Goal: Task Accomplishment & Management: Complete application form

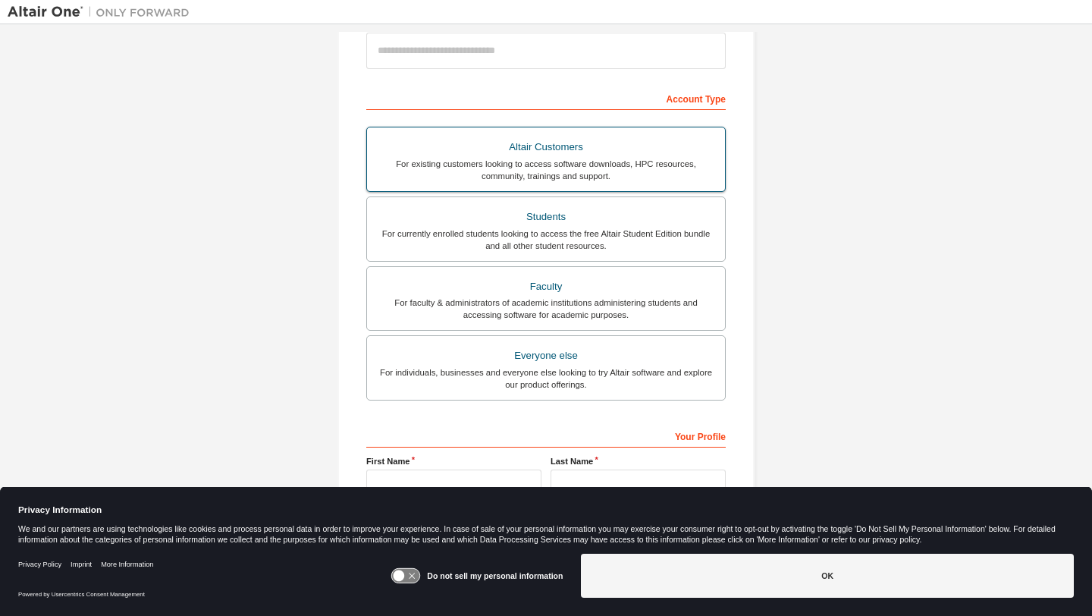
scroll to position [271, 0]
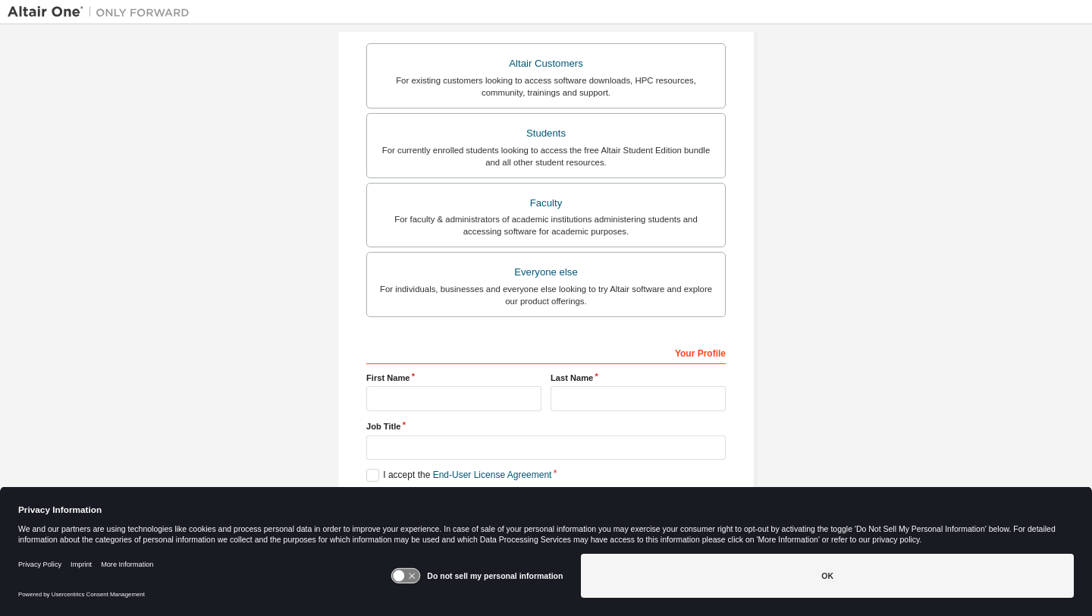
click at [432, 346] on div "Your Profile" at bounding box center [546, 352] width 360 height 24
click at [420, 354] on div "Your Profile" at bounding box center [546, 352] width 360 height 24
click at [394, 354] on div "Your Profile" at bounding box center [546, 352] width 360 height 24
click at [696, 345] on div "Your Profile" at bounding box center [546, 352] width 360 height 24
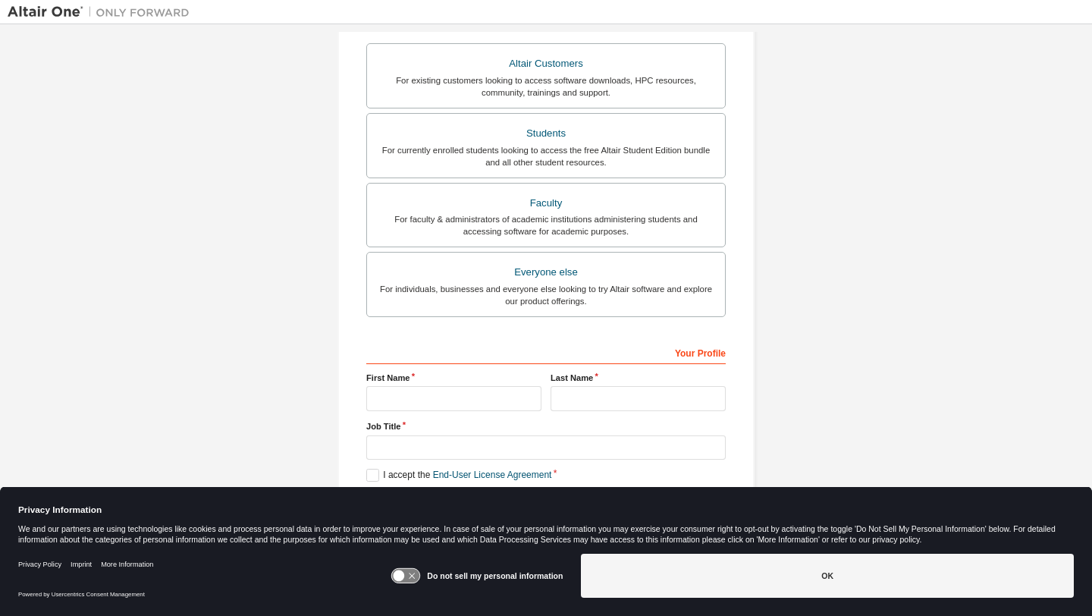
click at [691, 356] on div "Your Profile" at bounding box center [546, 352] width 360 height 24
click at [464, 347] on div "Your Profile" at bounding box center [546, 352] width 360 height 24
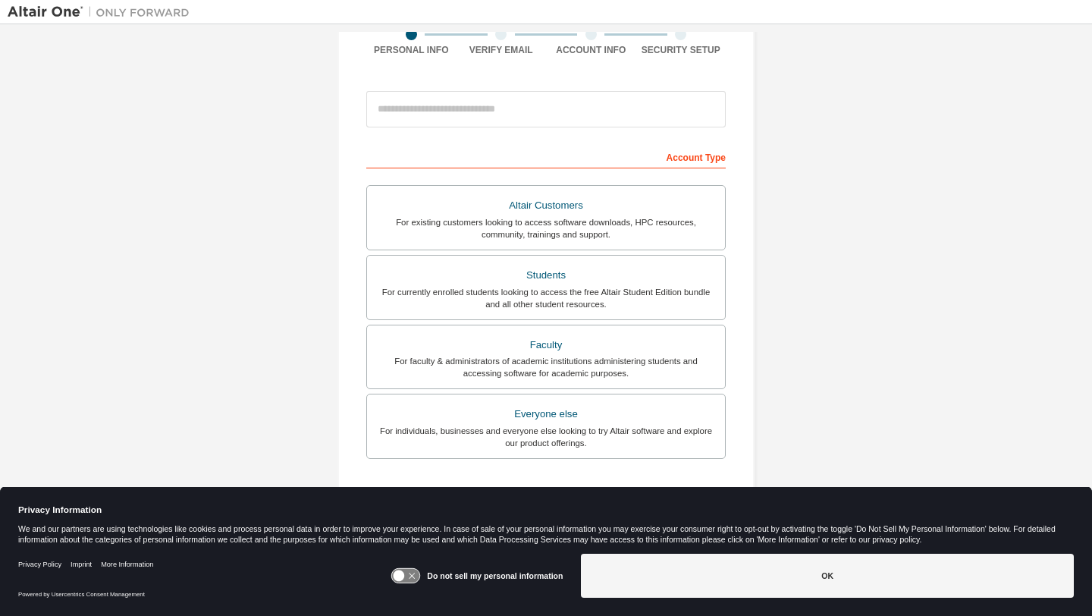
scroll to position [127, 0]
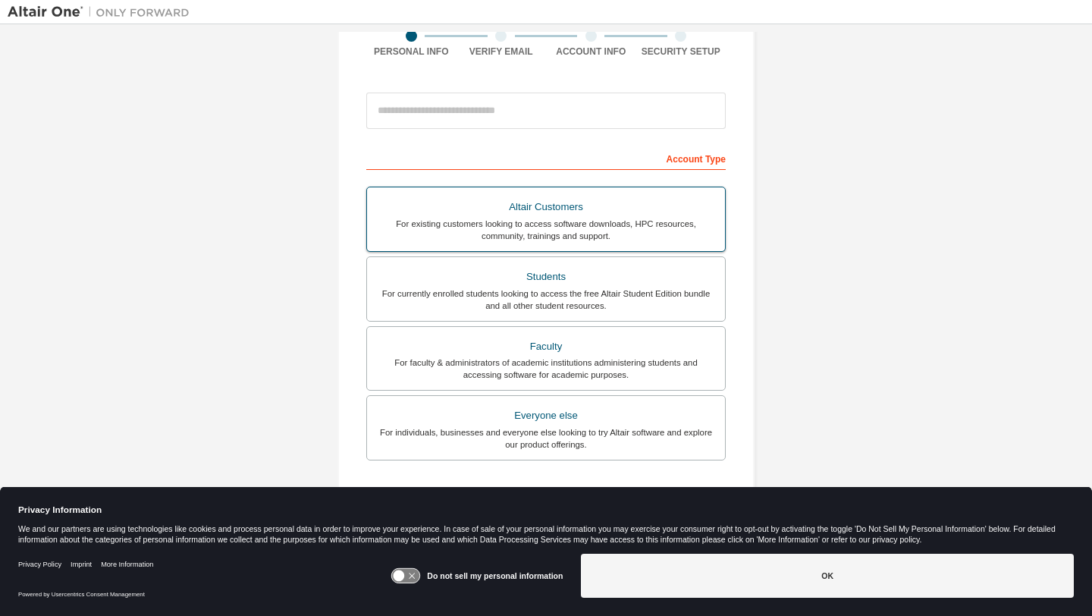
click at [507, 208] on div "Altair Customers" at bounding box center [546, 206] width 340 height 21
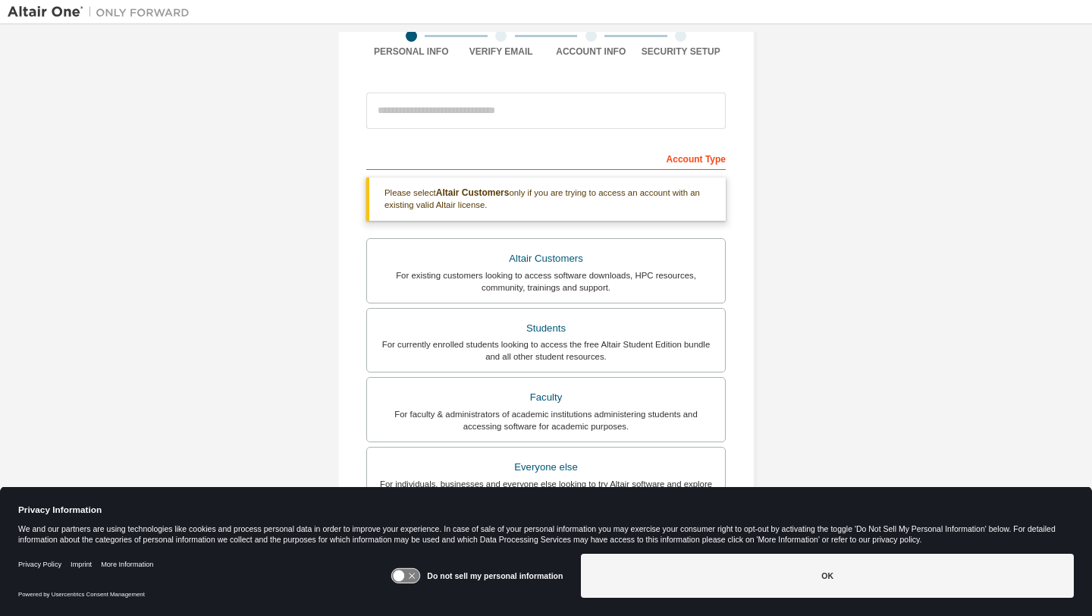
click at [478, 172] on div "Account Type Please select Altair Customers only if you are trying to access an…" at bounding box center [546, 438] width 360 height 585
click at [481, 149] on div "Account Type" at bounding box center [546, 158] width 360 height 24
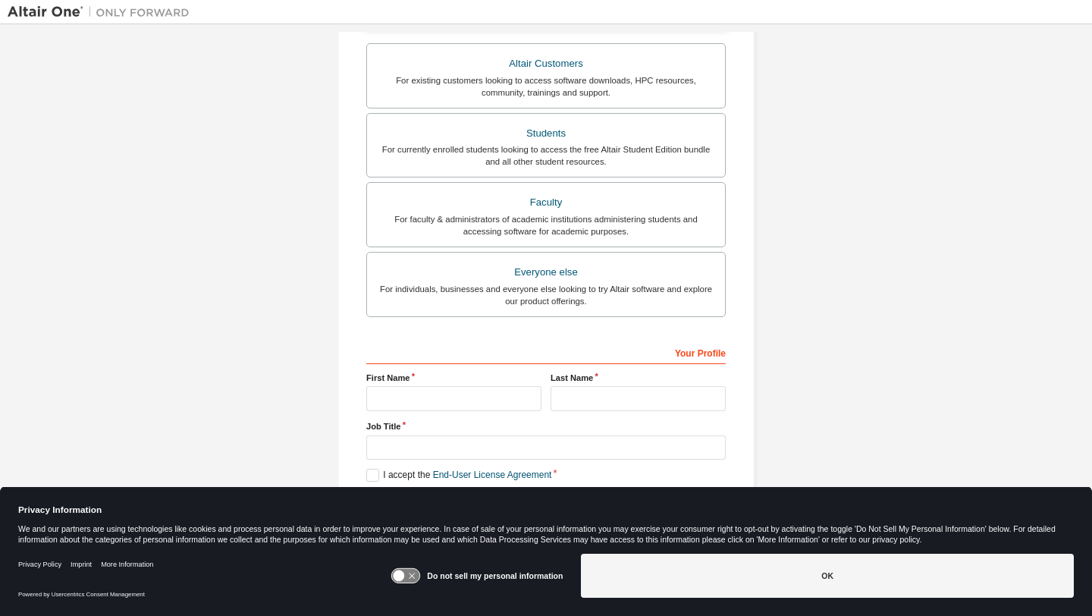
scroll to position [322, 0]
click at [459, 86] on div "For existing customers looking to access software downloads, HPC resources, com…" at bounding box center [546, 86] width 340 height 24
click at [498, 84] on div "For existing customers looking to access software downloads, HPC resources, com…" at bounding box center [546, 86] width 340 height 24
click at [511, 134] on div "Students" at bounding box center [546, 133] width 340 height 21
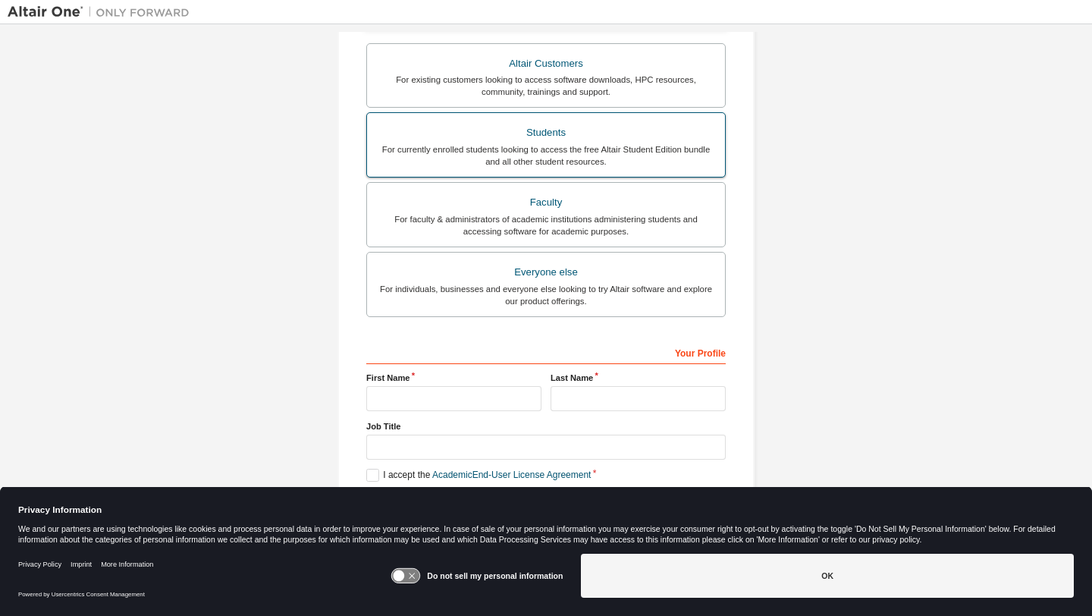
click at [511, 134] on div "Students" at bounding box center [546, 132] width 340 height 21
click at [405, 350] on div "Your Profile" at bounding box center [546, 352] width 360 height 24
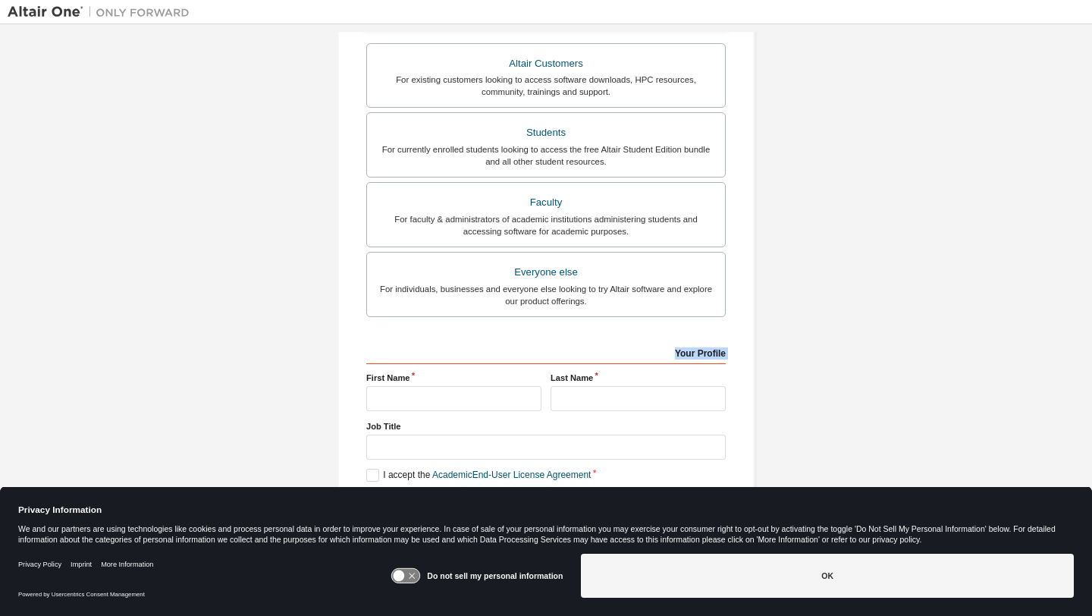
click at [405, 350] on div "Your Profile" at bounding box center [546, 352] width 360 height 24
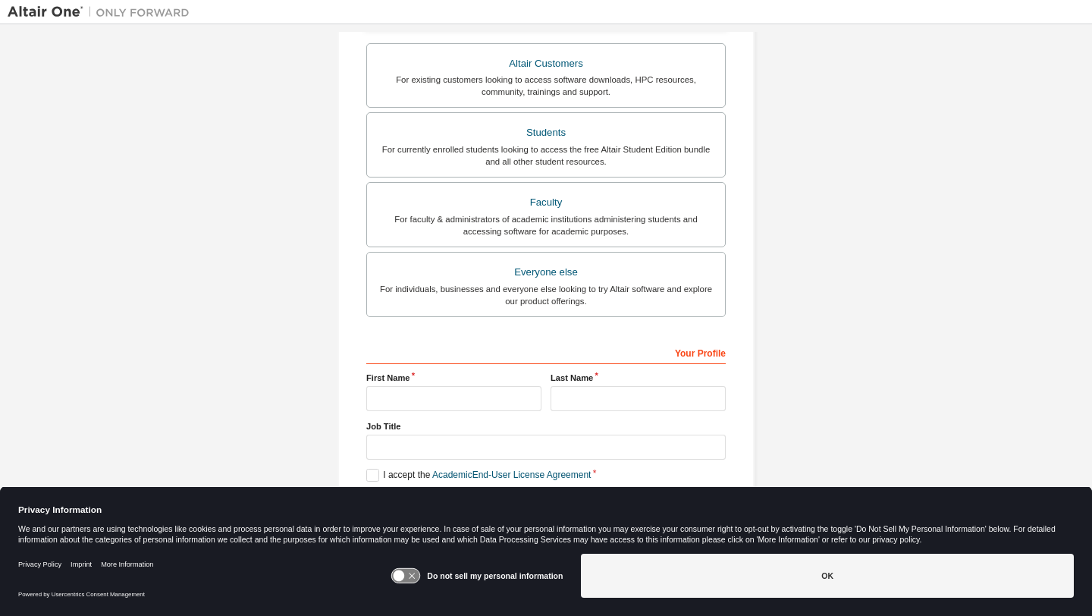
click at [618, 332] on div "Account Type Academic emails outside our recognised list will require manual ve…" at bounding box center [546, 249] width 360 height 573
click at [416, 369] on div "Your Profile First Name Last Name Job Title Please provide State/Province to he…" at bounding box center [546, 438] width 360 height 196
click at [429, 348] on div "Your Profile" at bounding box center [546, 352] width 360 height 24
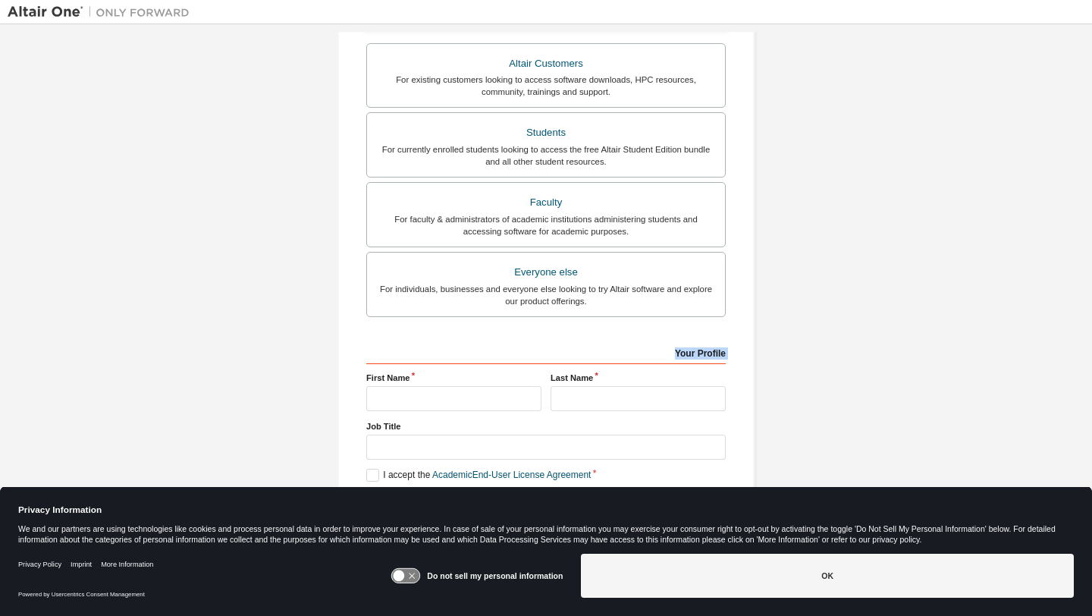
click at [429, 348] on div "Your Profile" at bounding box center [546, 352] width 360 height 24
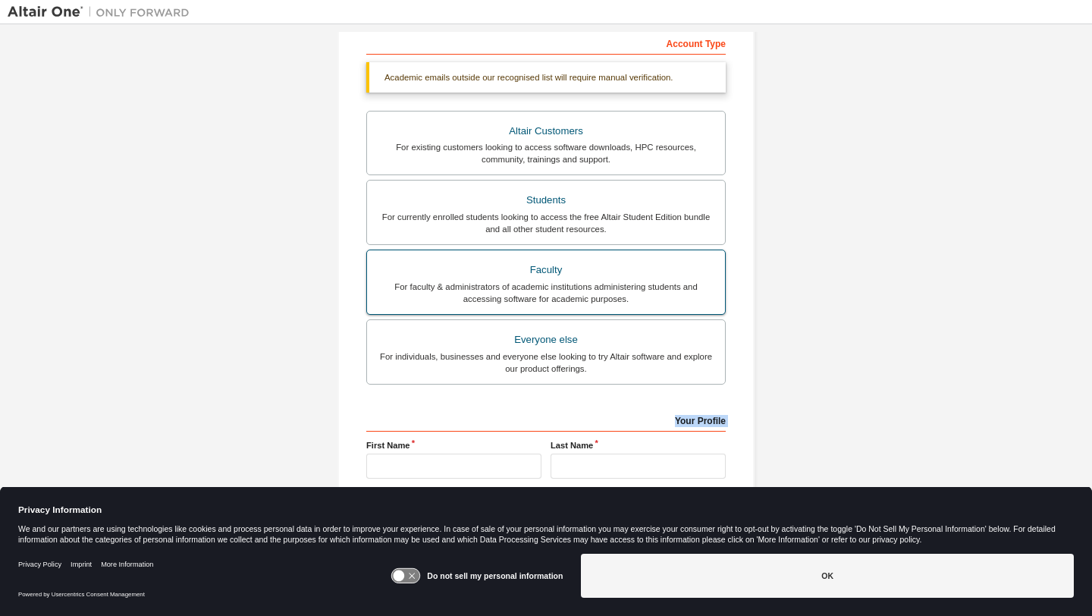
scroll to position [240, 0]
click at [471, 292] on div "For faculty & administrators of academic institutions administering students an…" at bounding box center [546, 295] width 340 height 24
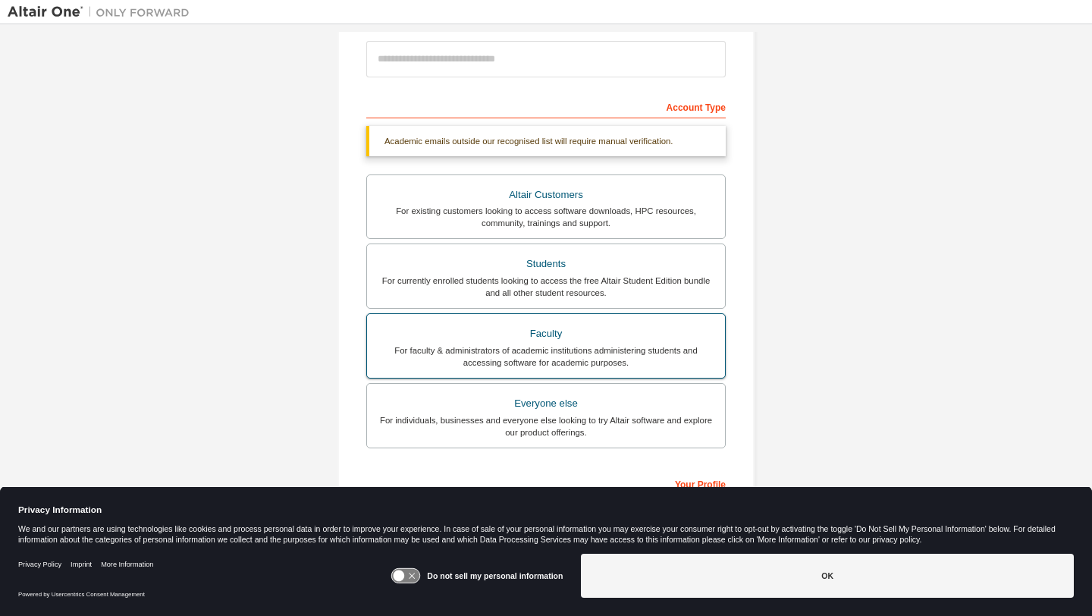
scroll to position [173, 0]
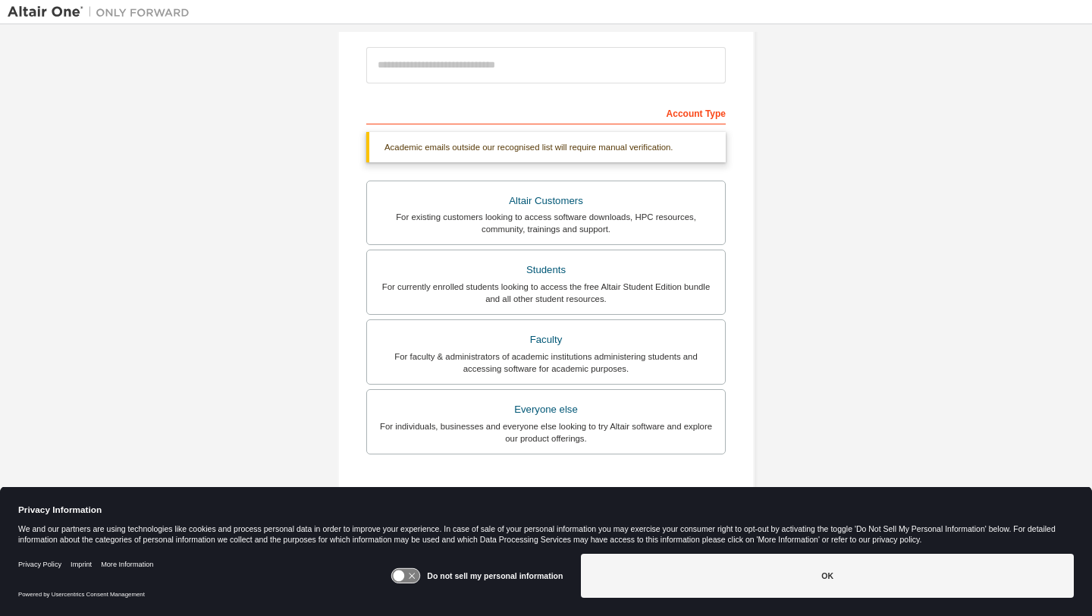
click at [505, 111] on div "Account Type" at bounding box center [546, 112] width 360 height 24
click at [691, 113] on div "Account Type" at bounding box center [546, 112] width 360 height 24
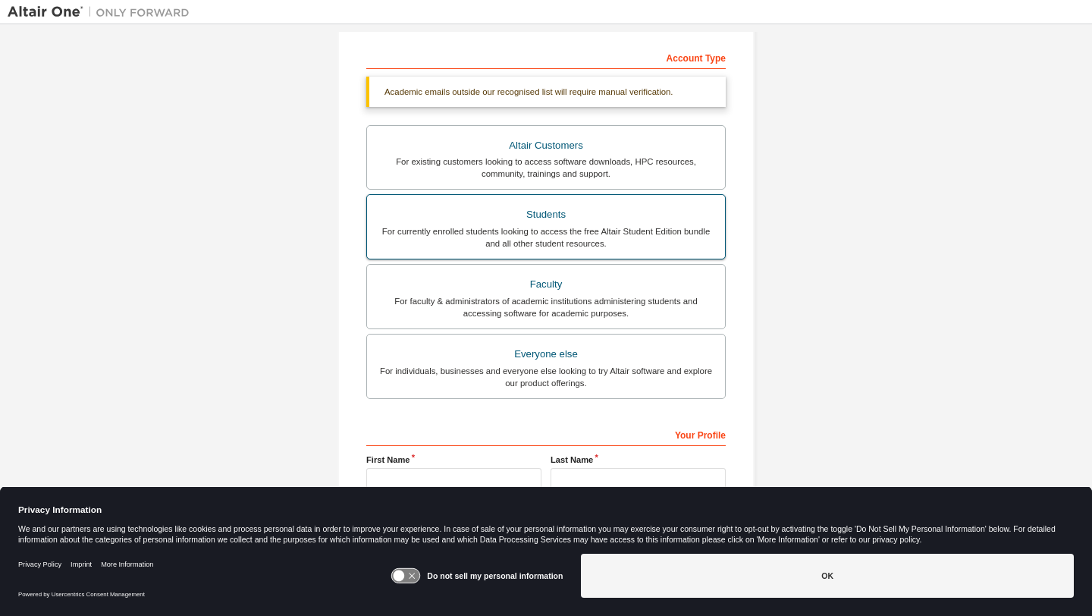
scroll to position [245, 0]
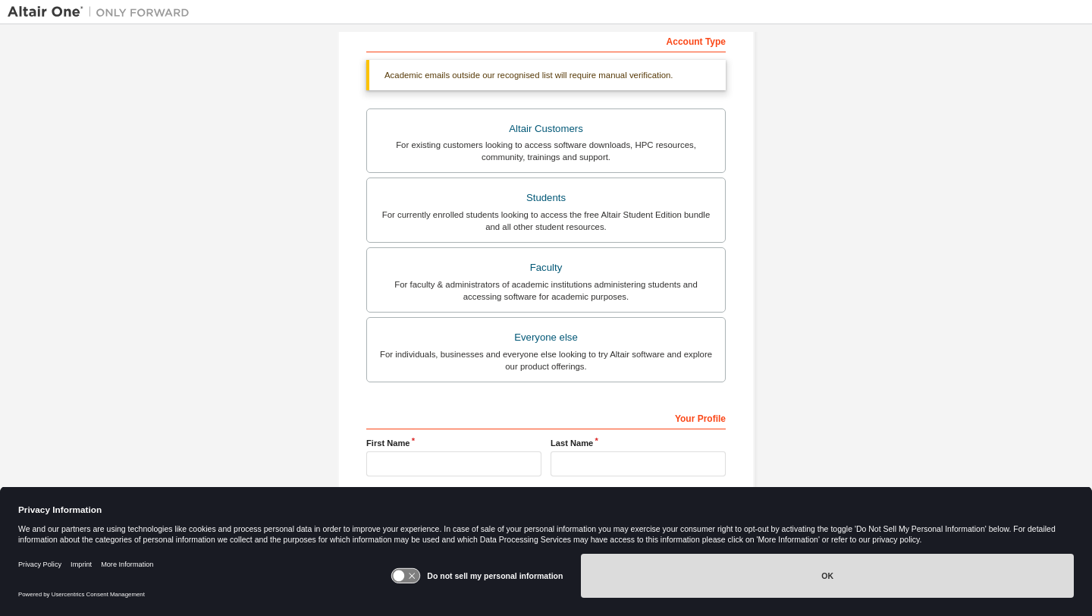
click at [869, 580] on button "OK" at bounding box center [827, 576] width 493 height 44
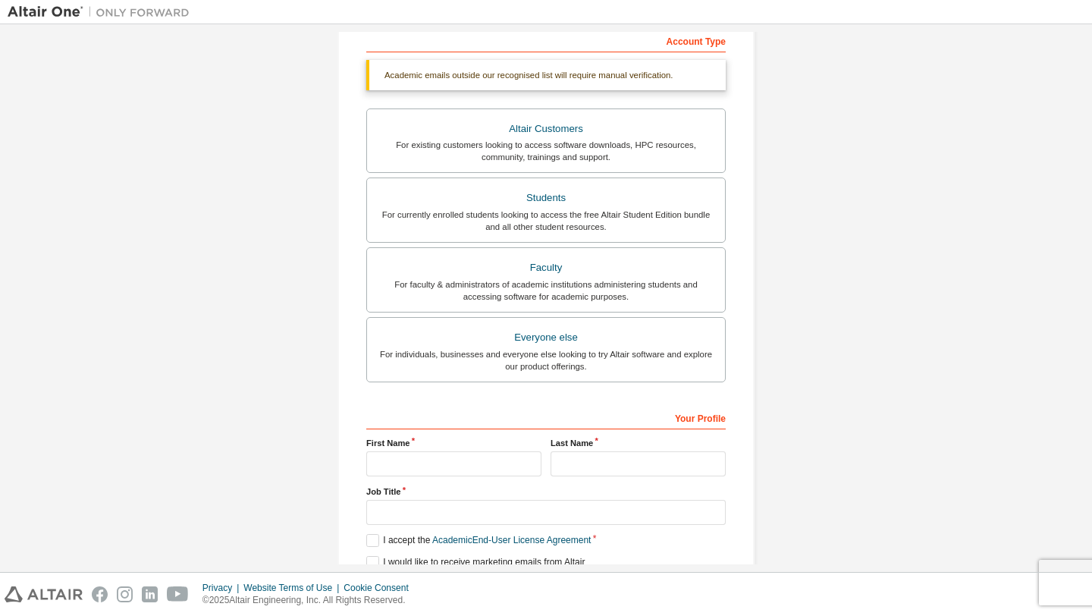
click at [409, 417] on div "Your Profile" at bounding box center [546, 417] width 360 height 24
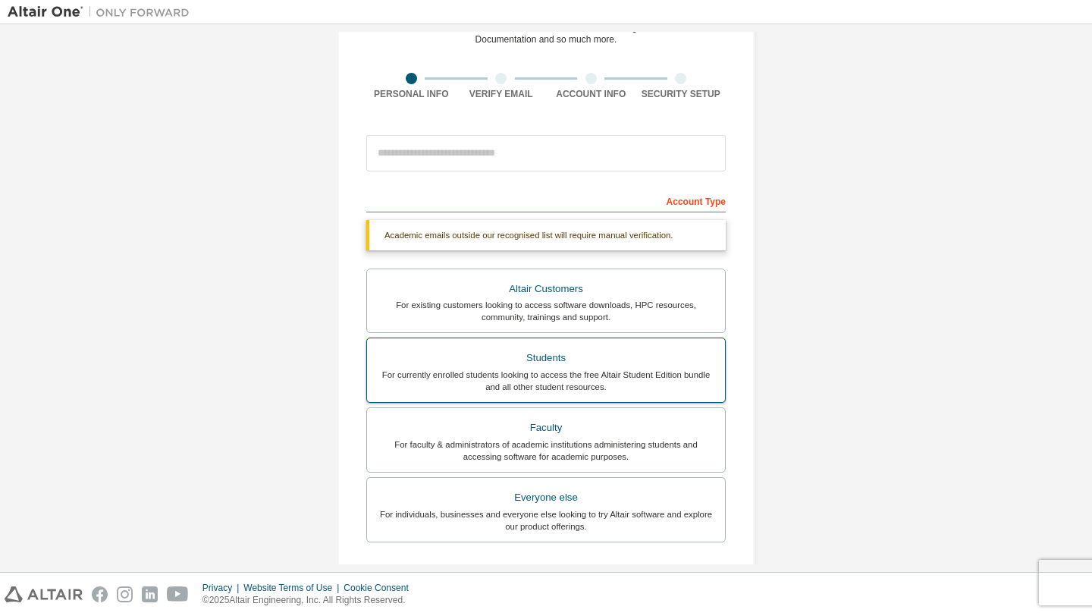
scroll to position [35, 0]
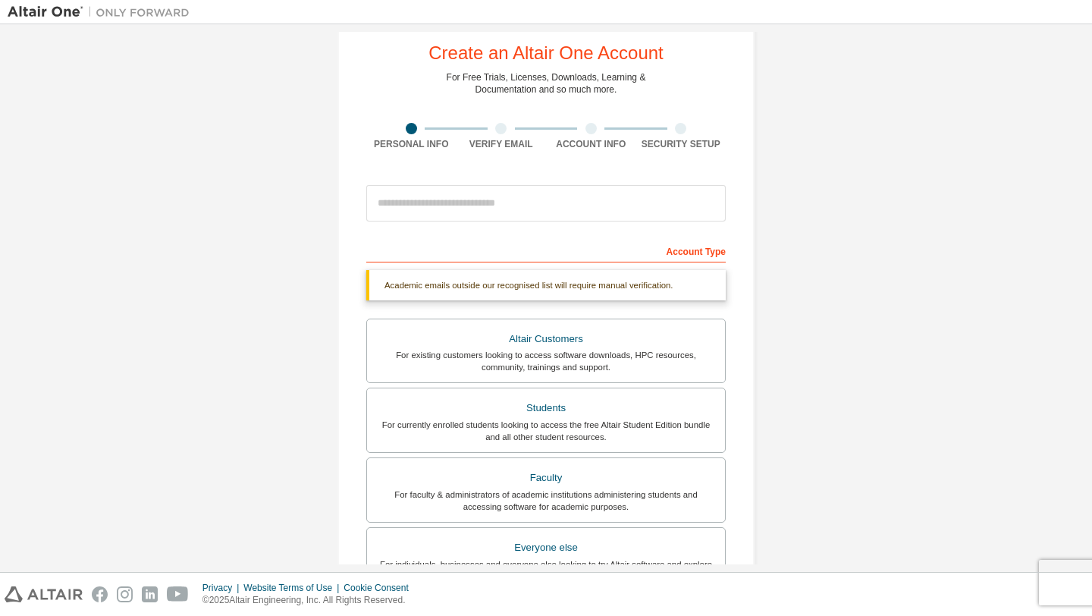
click at [447, 315] on div "Academic emails outside our recognised list will require manual verification. Y…" at bounding box center [546, 433] width 360 height 327
click at [454, 249] on div "Account Type" at bounding box center [546, 250] width 360 height 24
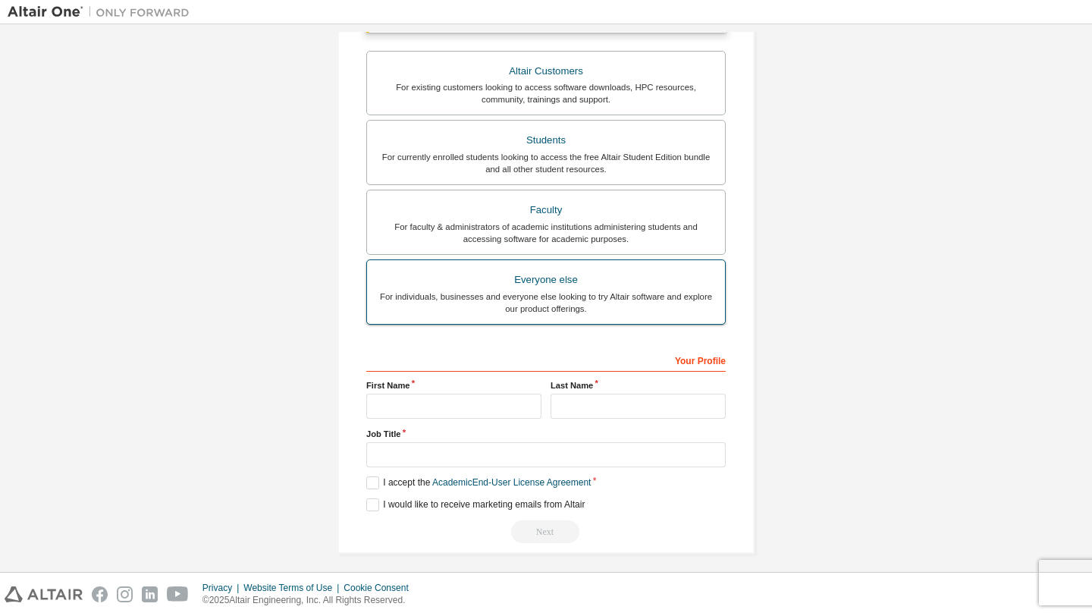
scroll to position [302, 0]
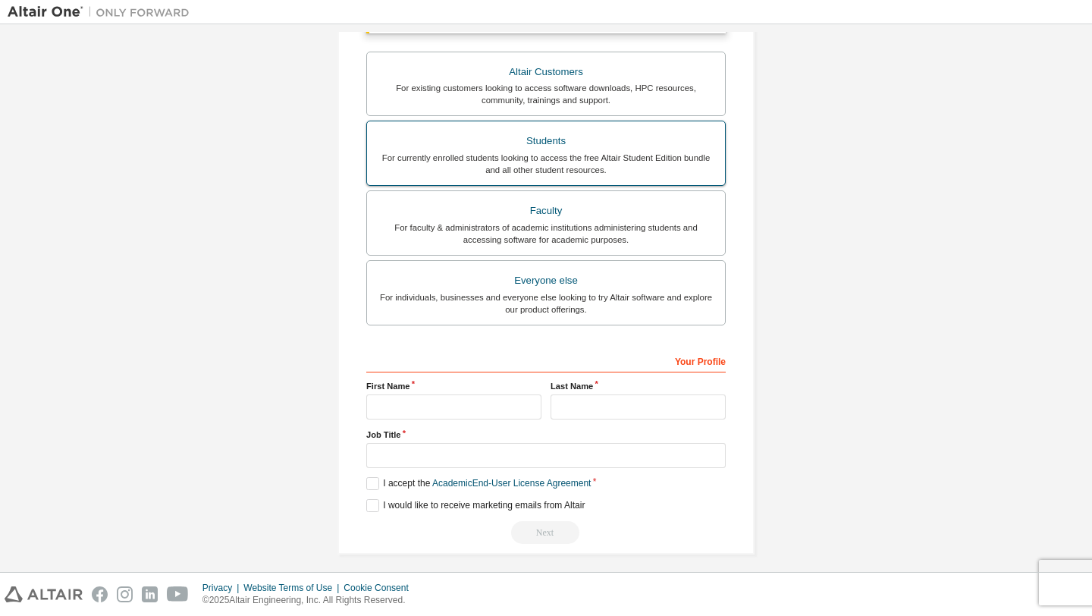
click at [464, 157] on div "For currently enrolled students looking to access the free Altair Student Editi…" at bounding box center [546, 164] width 340 height 24
drag, startPoint x: 469, startPoint y: 152, endPoint x: 480, endPoint y: 152, distance: 11.4
click at [479, 152] on div "For currently enrolled students looking to access the free Altair Student Editi…" at bounding box center [546, 164] width 340 height 24
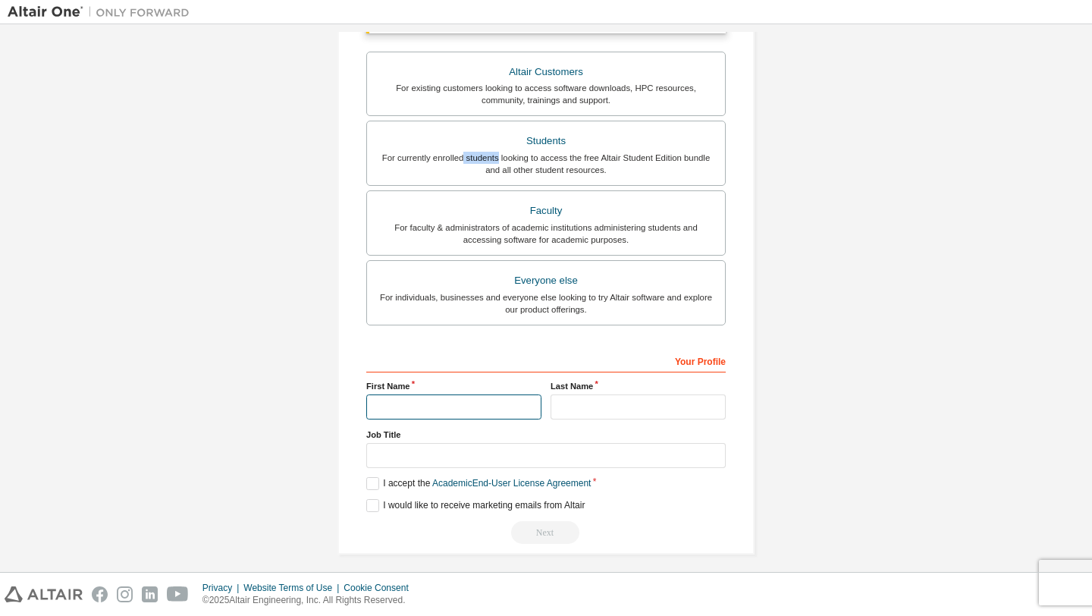
click at [420, 400] on input "text" at bounding box center [453, 406] width 175 height 25
type input "******"
click at [627, 407] on input "text" at bounding box center [638, 406] width 175 height 25
type input "*****"
click at [383, 435] on label "Job Title" at bounding box center [546, 435] width 360 height 12
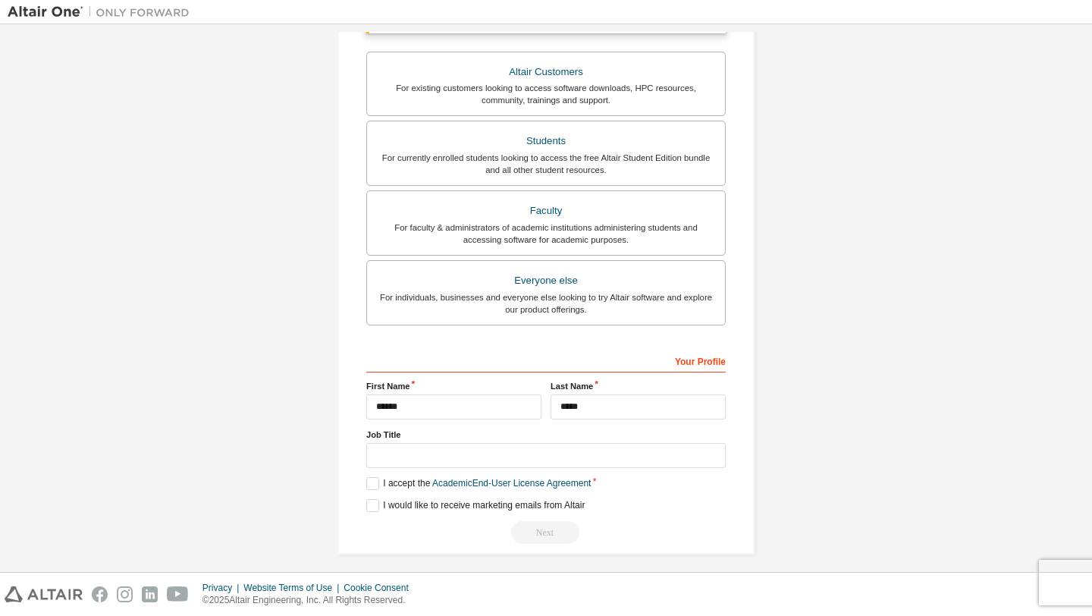
click at [417, 435] on label "Job Title" at bounding box center [546, 435] width 360 height 12
click at [401, 452] on input "text" at bounding box center [546, 455] width 360 height 25
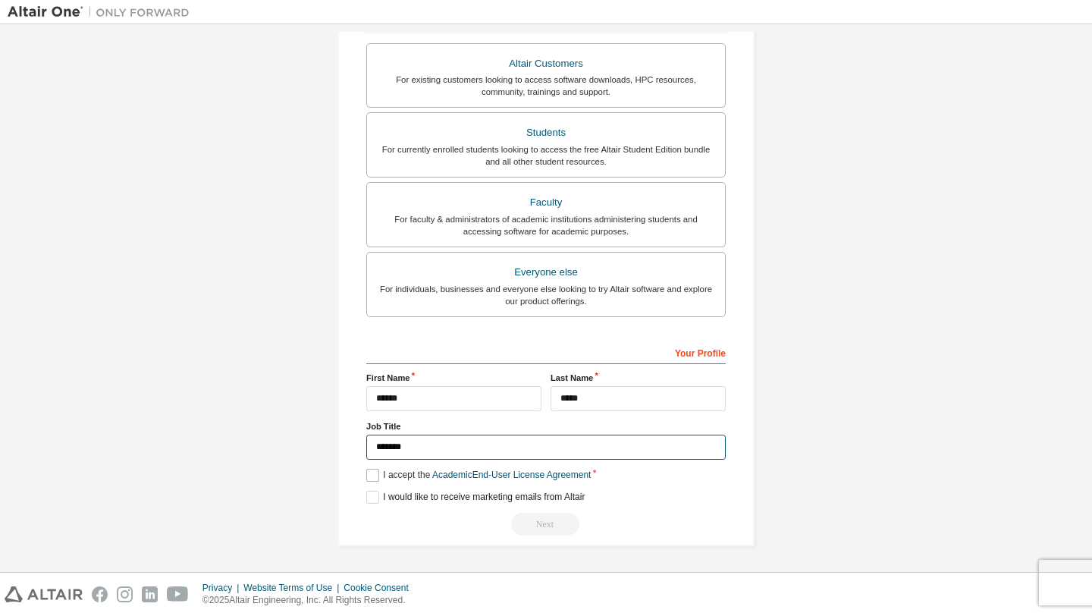
type input "*******"
click at [372, 475] on label "I accept the Academic End-User License Agreement" at bounding box center [478, 475] width 225 height 13
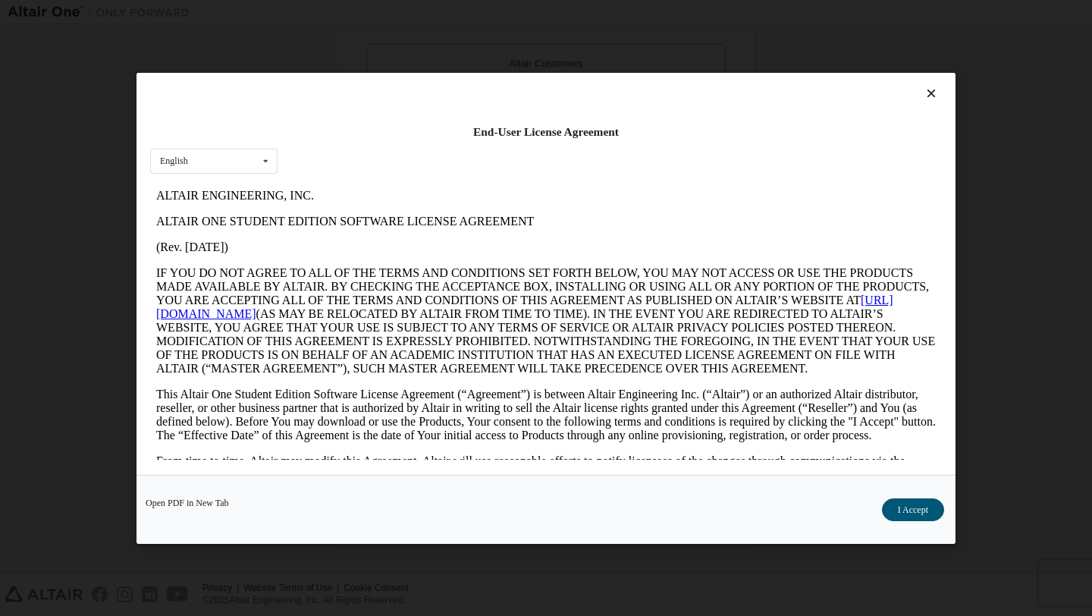
scroll to position [0, 0]
click at [920, 506] on button "I Accept" at bounding box center [913, 509] width 62 height 23
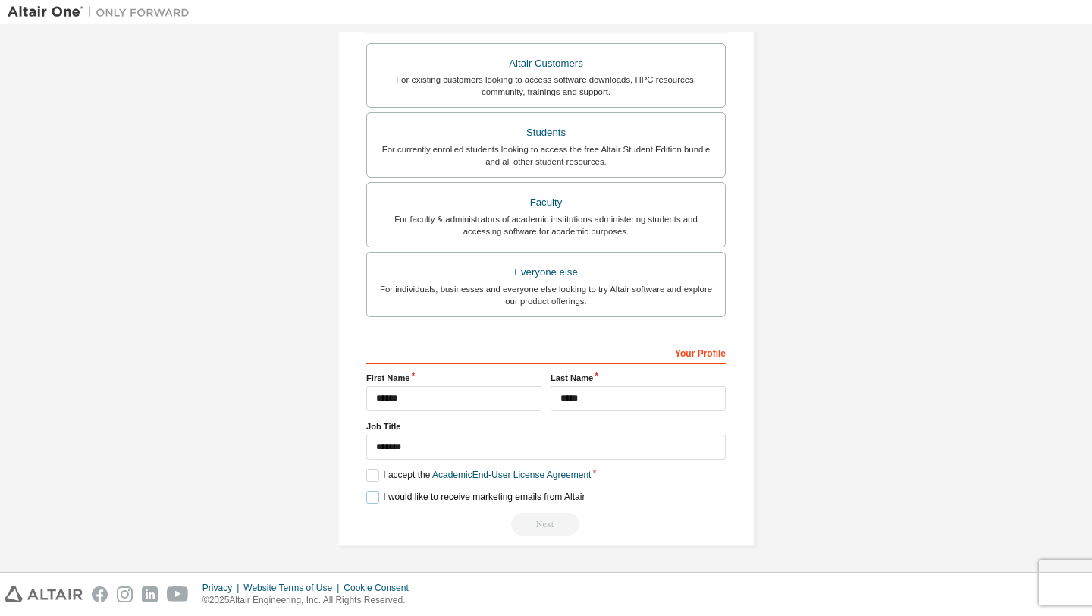
click at [369, 494] on label "I would like to receive marketing emails from Altair" at bounding box center [475, 497] width 218 height 13
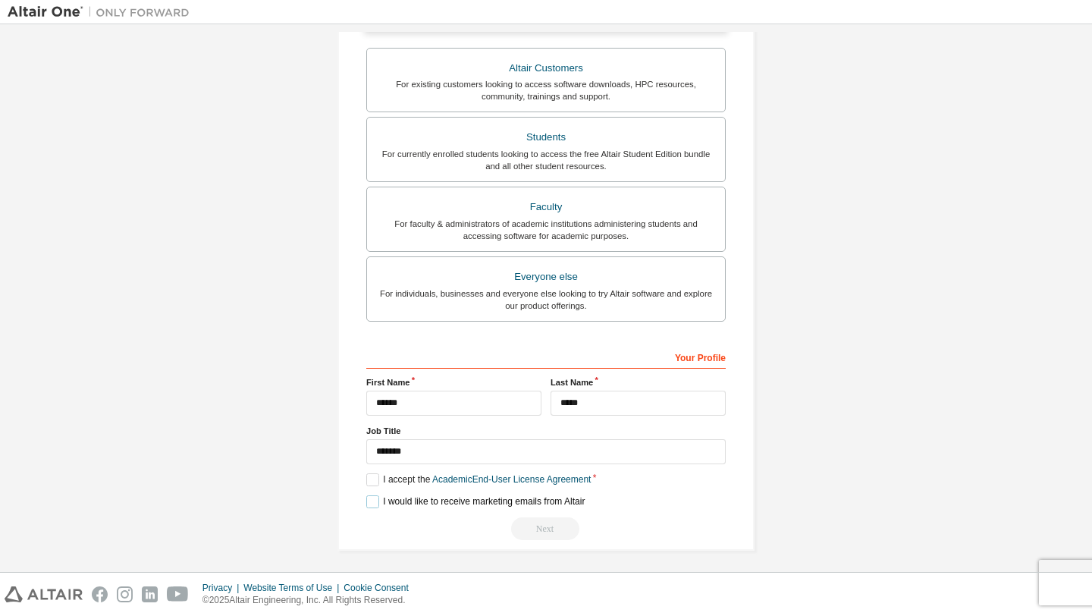
scroll to position [310, 0]
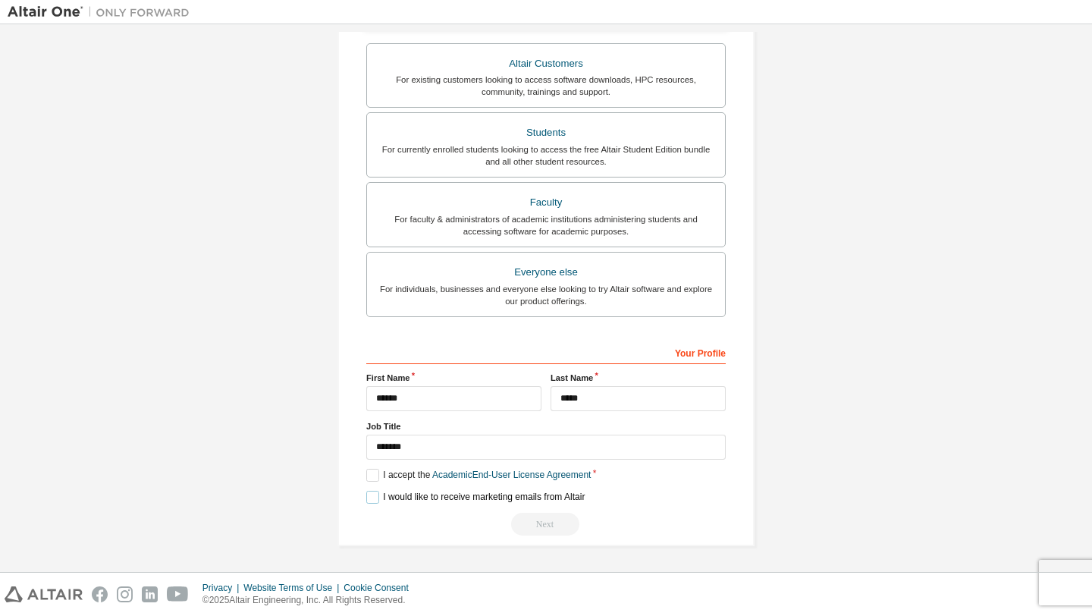
click at [366, 499] on label "I would like to receive marketing emails from Altair" at bounding box center [475, 497] width 218 height 13
click at [374, 464] on div "**********" at bounding box center [546, 438] width 360 height 196
click at [372, 471] on label "I accept the Academic End-User License Agreement" at bounding box center [478, 475] width 225 height 13
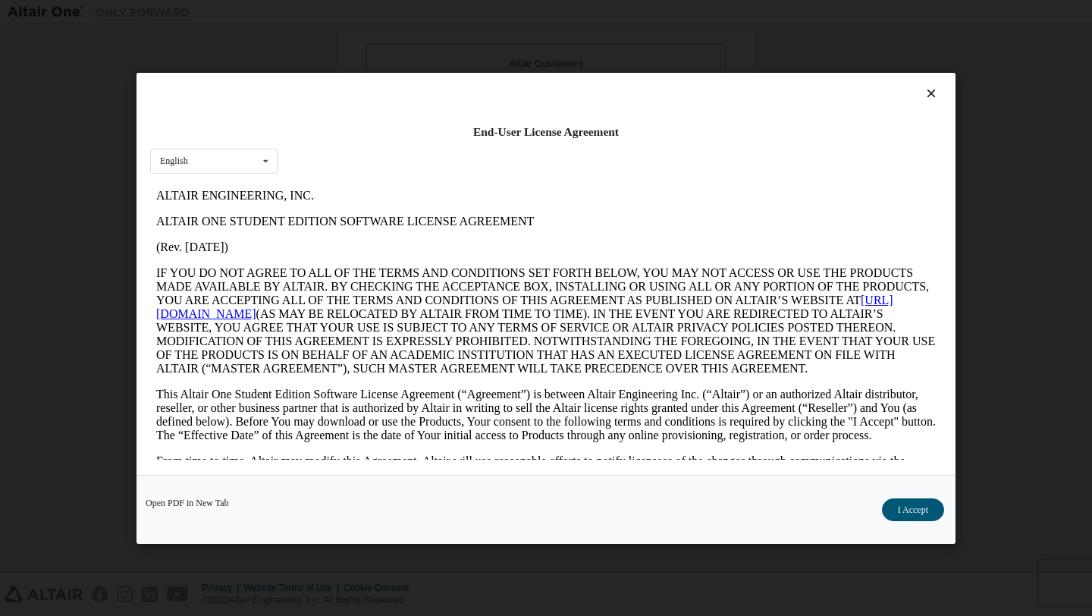
scroll to position [0, 0]
click at [926, 90] on icon at bounding box center [932, 93] width 16 height 14
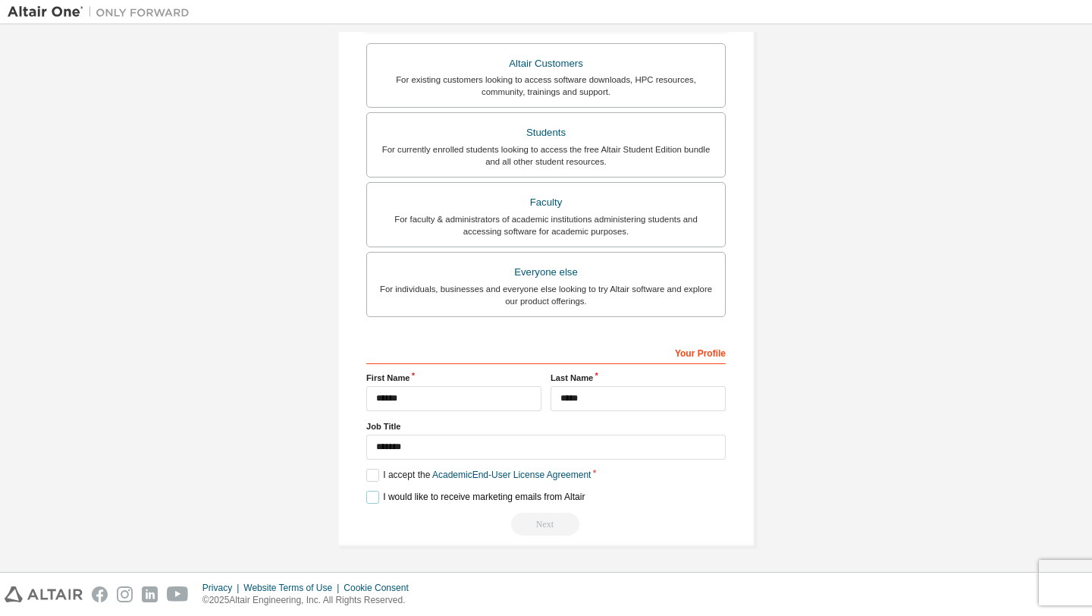
click at [374, 492] on label "I would like to receive marketing emails from Altair" at bounding box center [475, 497] width 218 height 13
click at [373, 472] on label "I accept the Academic End-User License Agreement" at bounding box center [478, 475] width 225 height 13
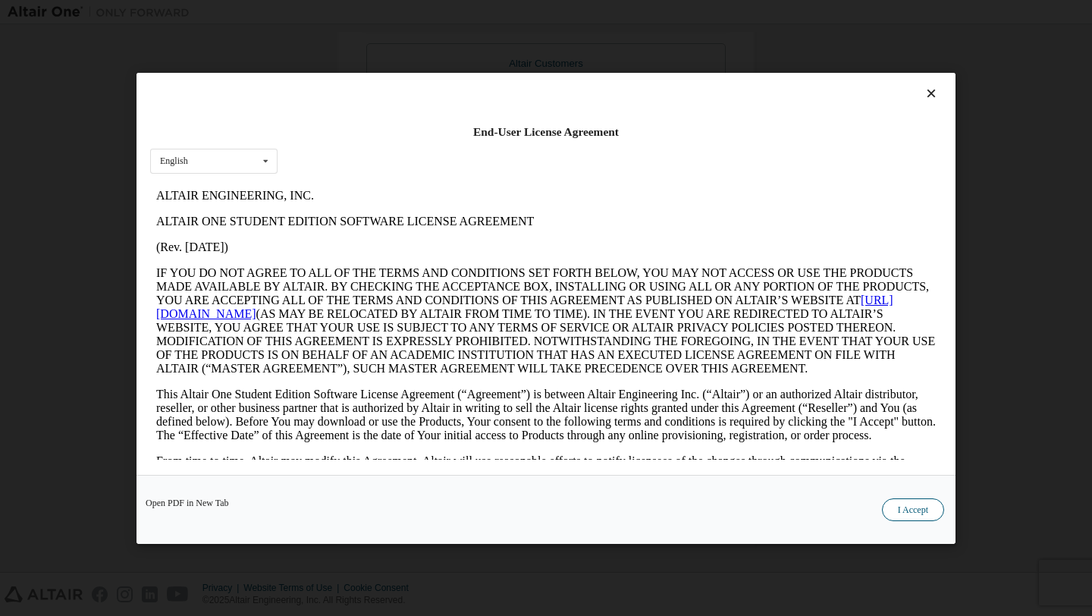
click at [910, 511] on button "I Accept" at bounding box center [913, 509] width 62 height 23
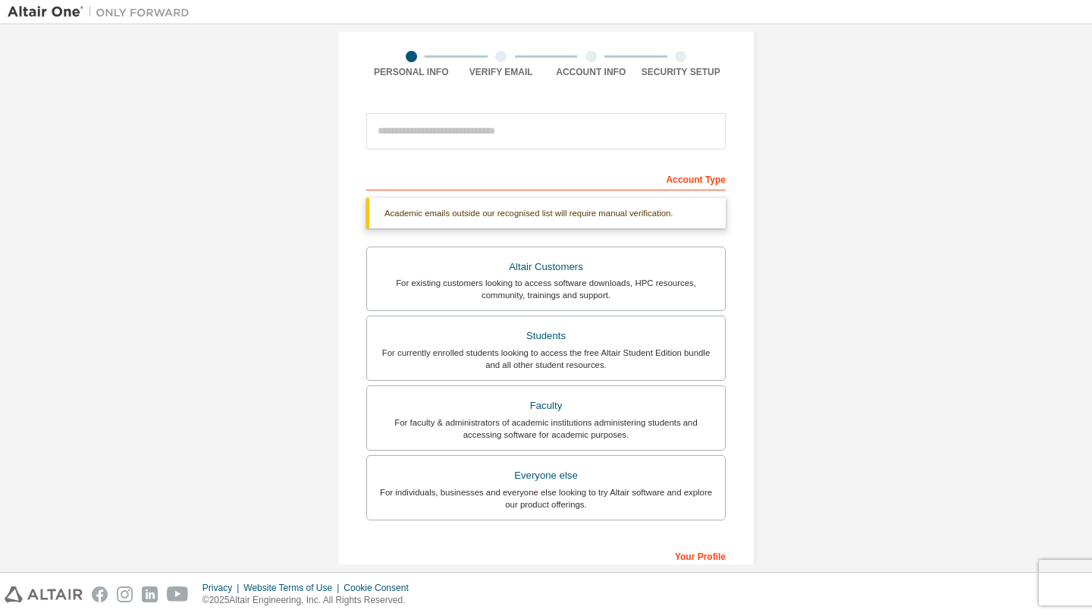
scroll to position [310, 0]
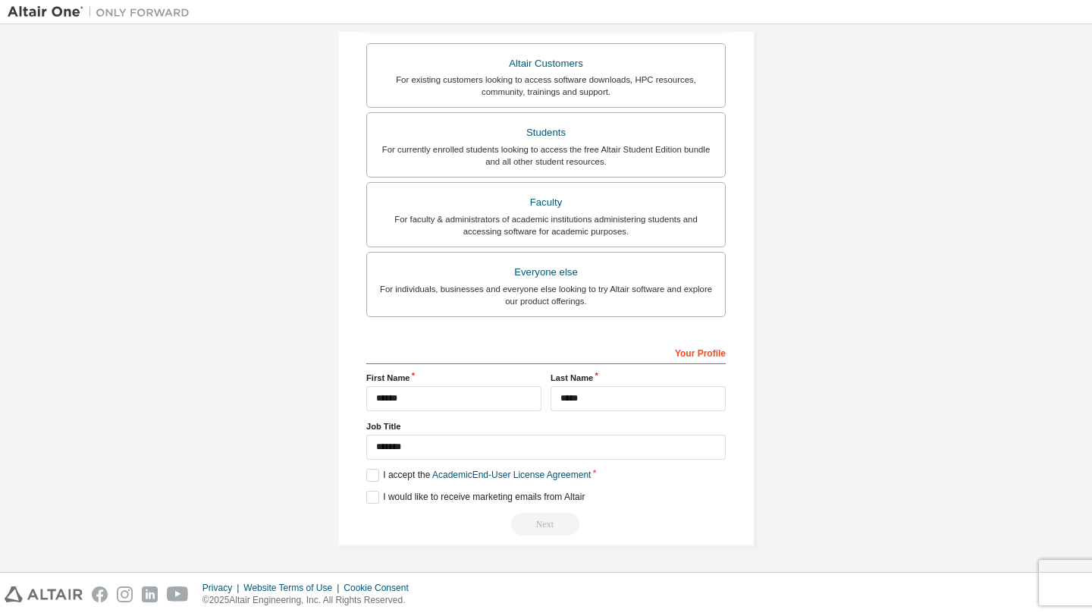
click at [541, 523] on div "Next" at bounding box center [546, 524] width 360 height 23
click at [559, 359] on div "Your Profile" at bounding box center [546, 352] width 360 height 24
click at [698, 359] on div "Your Profile" at bounding box center [546, 352] width 360 height 24
click at [549, 514] on div "Next" at bounding box center [546, 524] width 360 height 23
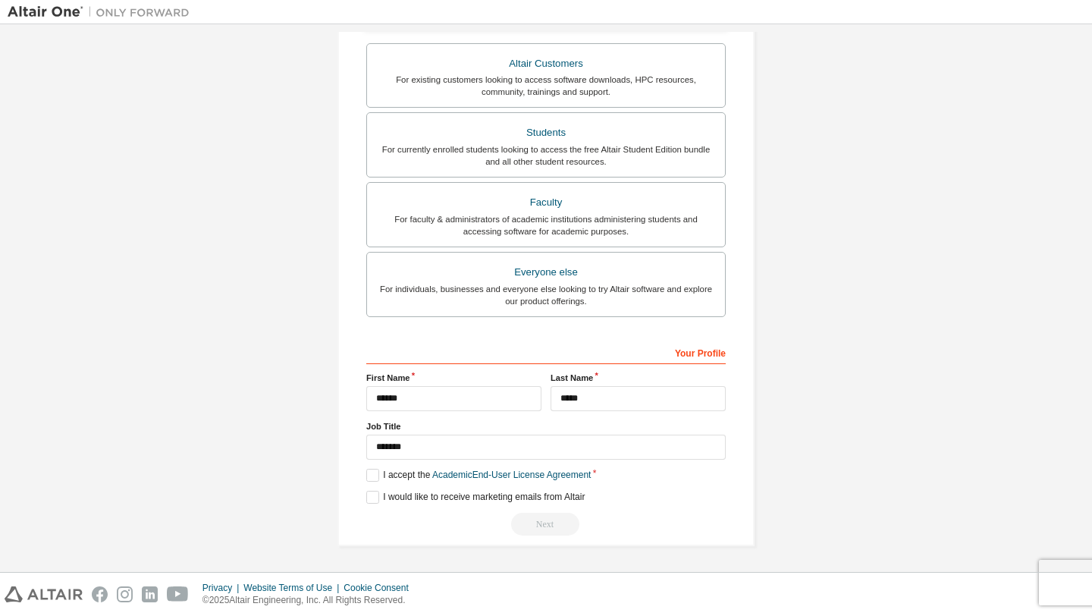
click at [561, 522] on div "Next" at bounding box center [546, 524] width 360 height 23
click at [543, 522] on div "Next" at bounding box center [546, 524] width 360 height 23
click at [376, 479] on label "I accept the Academic End-User License Agreement" at bounding box center [478, 475] width 225 height 13
click at [371, 499] on label "I would like to receive marketing emails from Altair" at bounding box center [475, 497] width 218 height 13
click at [371, 473] on label "I accept the Academic End-User License Agreement" at bounding box center [478, 475] width 225 height 13
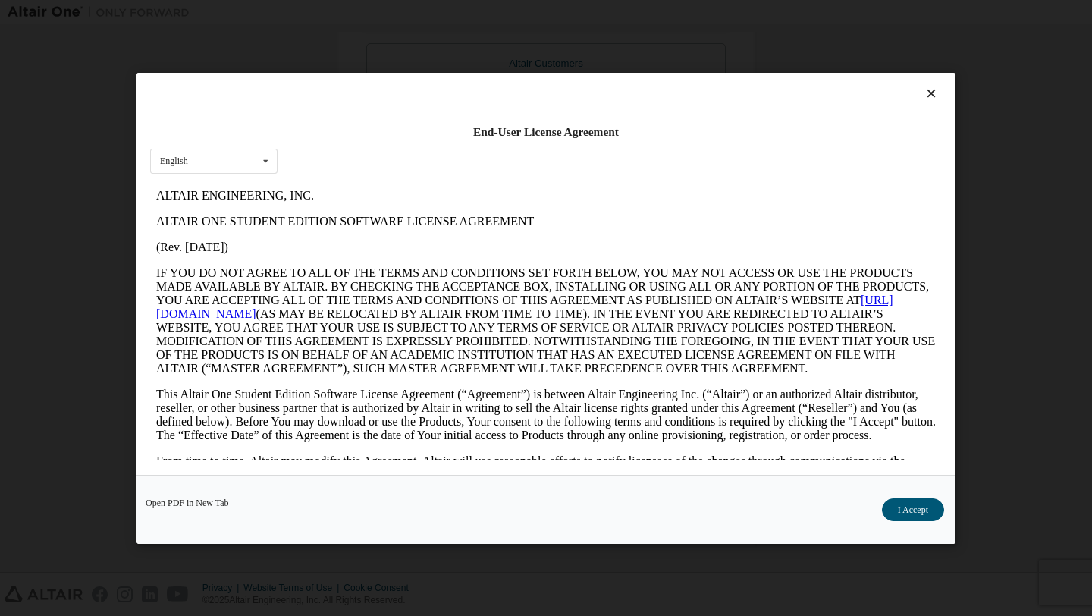
scroll to position [0, 0]
click at [938, 510] on button "I Accept" at bounding box center [913, 509] width 62 height 23
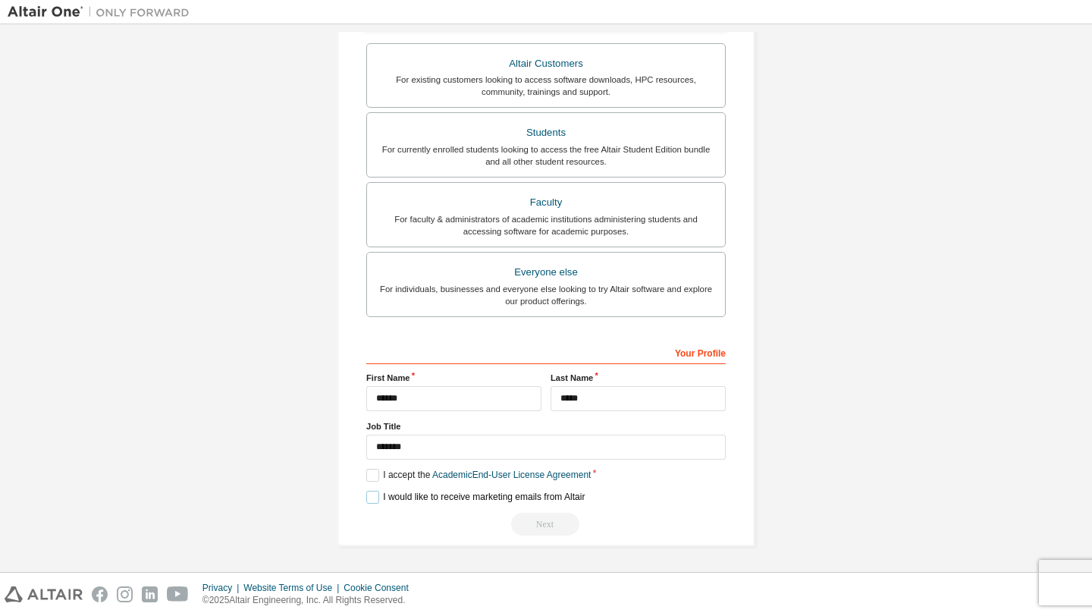
click at [368, 492] on label "I would like to receive marketing emails from Altair" at bounding box center [475, 497] width 218 height 13
click at [543, 529] on div "Next" at bounding box center [546, 524] width 360 height 23
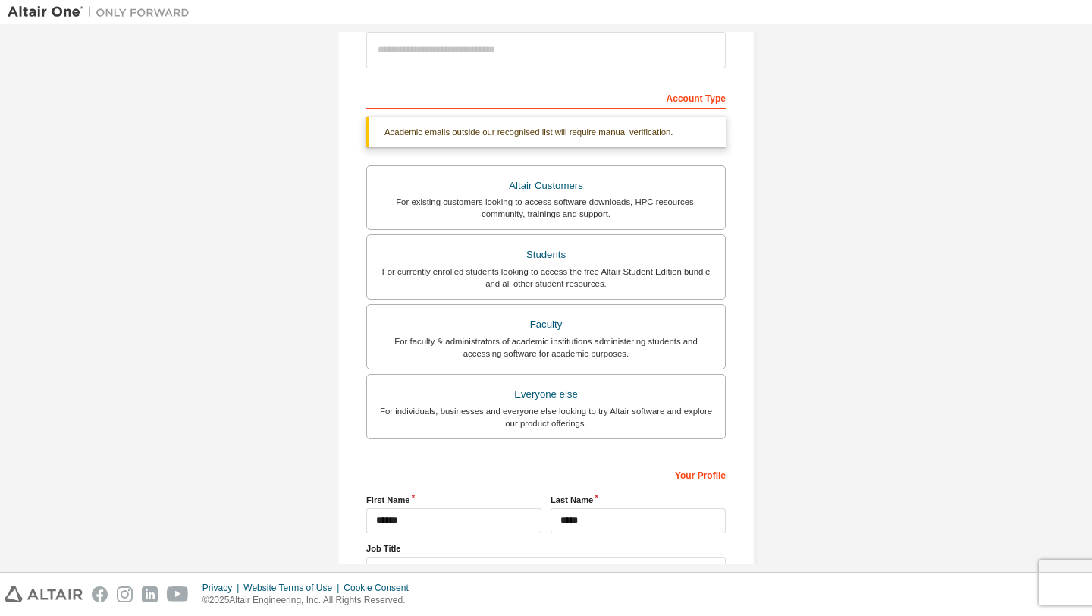
scroll to position [186, 0]
click at [554, 470] on div "Your Profile" at bounding box center [546, 476] width 360 height 24
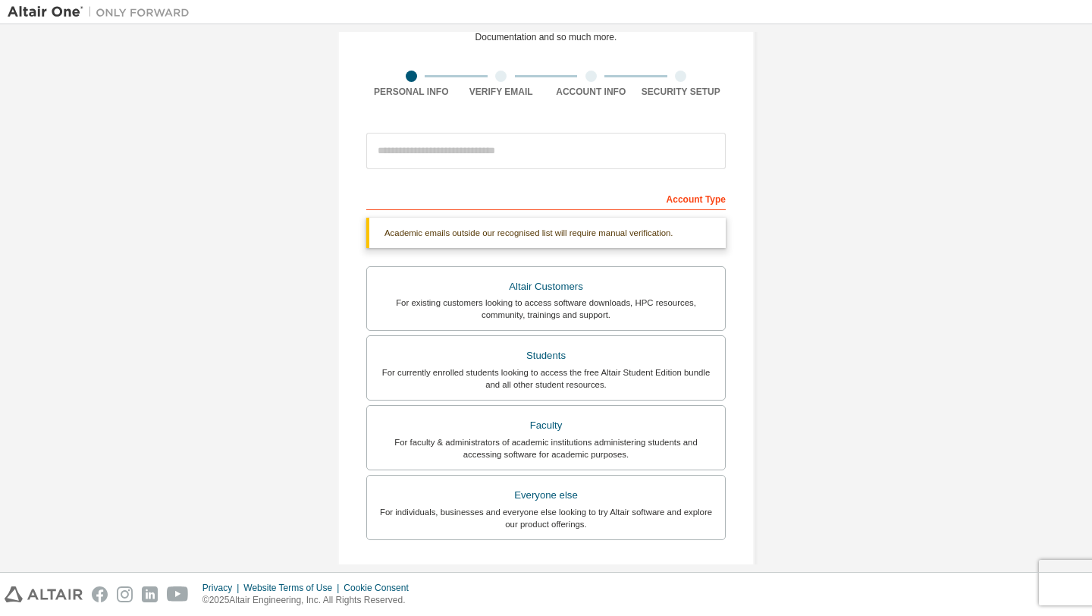
scroll to position [83, 0]
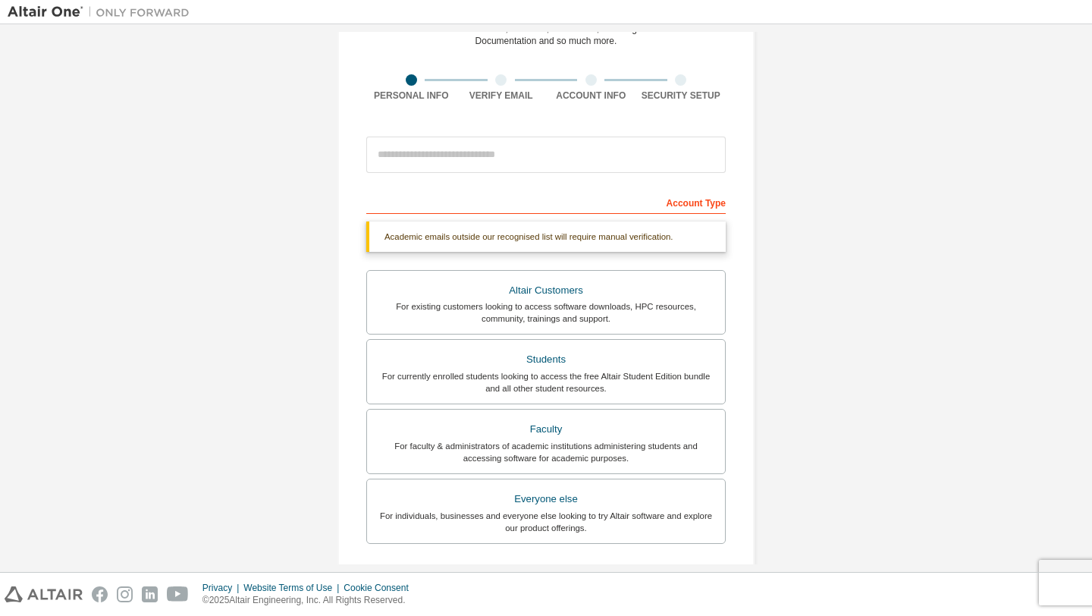
click at [407, 234] on div "Academic emails outside our recognised list will require manual verification." at bounding box center [546, 237] width 360 height 30
click at [491, 303] on div "For existing customers looking to access software downloads, HPC resources, com…" at bounding box center [546, 312] width 340 height 24
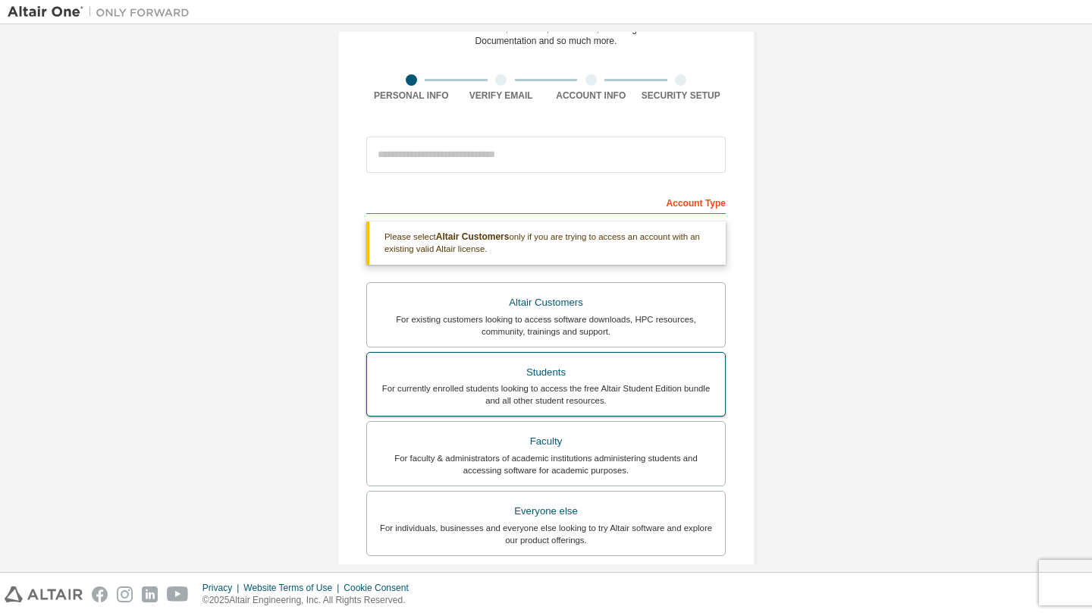
click at [486, 383] on div "For currently enrolled students looking to access the free Altair Student Editi…" at bounding box center [546, 394] width 340 height 24
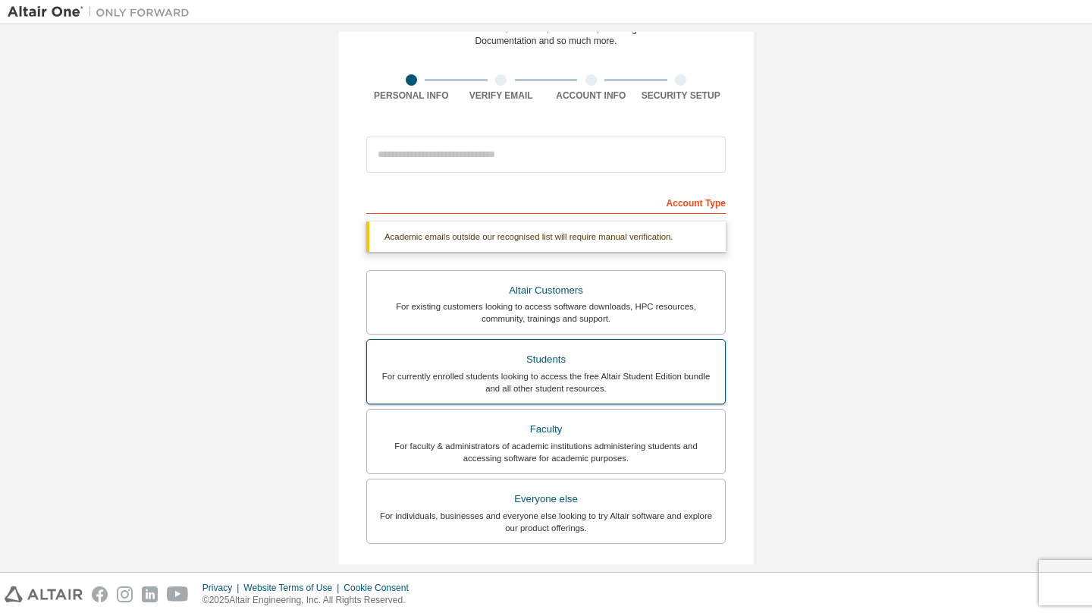
scroll to position [310, 0]
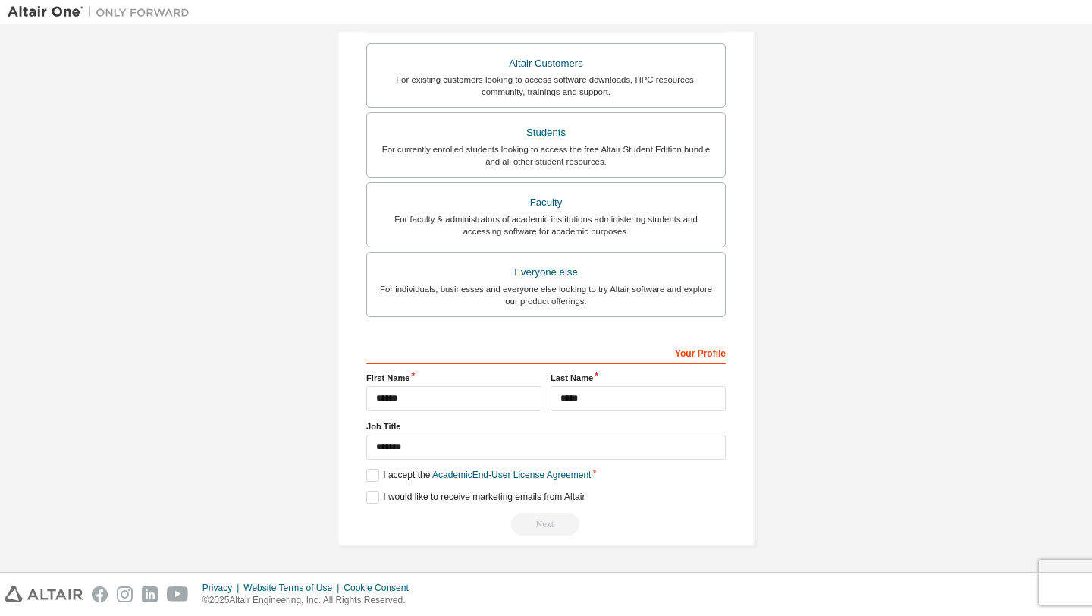
click at [575, 354] on div "Your Profile" at bounding box center [546, 352] width 360 height 24
click at [586, 394] on input "*****" at bounding box center [638, 398] width 175 height 25
click at [432, 451] on input "*******" at bounding box center [546, 447] width 360 height 25
click at [420, 413] on div "**********" at bounding box center [546, 438] width 360 height 196
click at [376, 470] on label "I accept the Academic End-User License Agreement" at bounding box center [478, 475] width 225 height 13
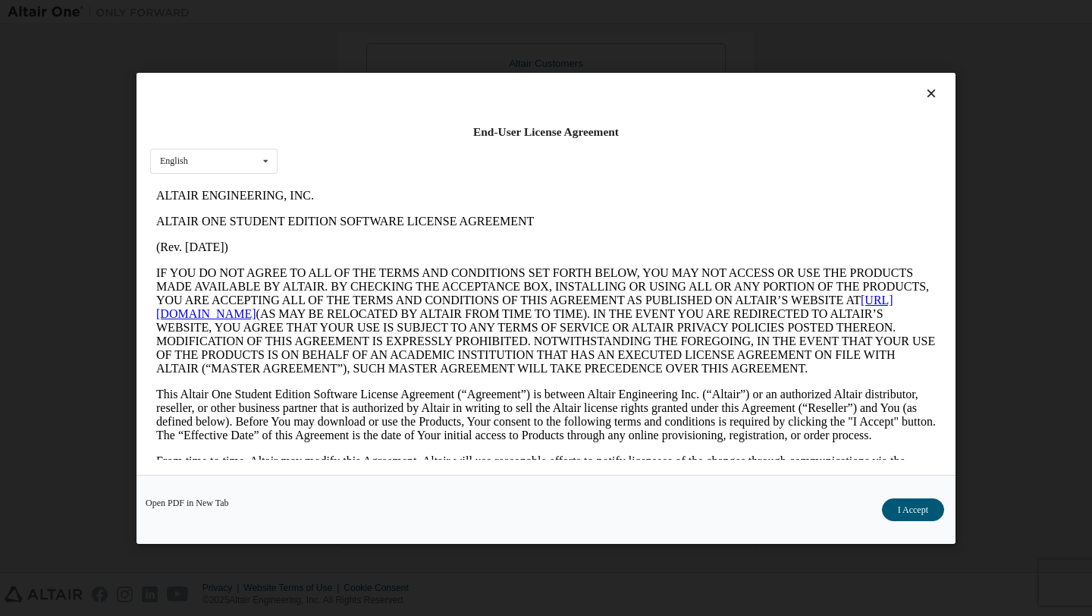
scroll to position [0, 0]
click at [918, 501] on button "I Accept" at bounding box center [913, 509] width 62 height 23
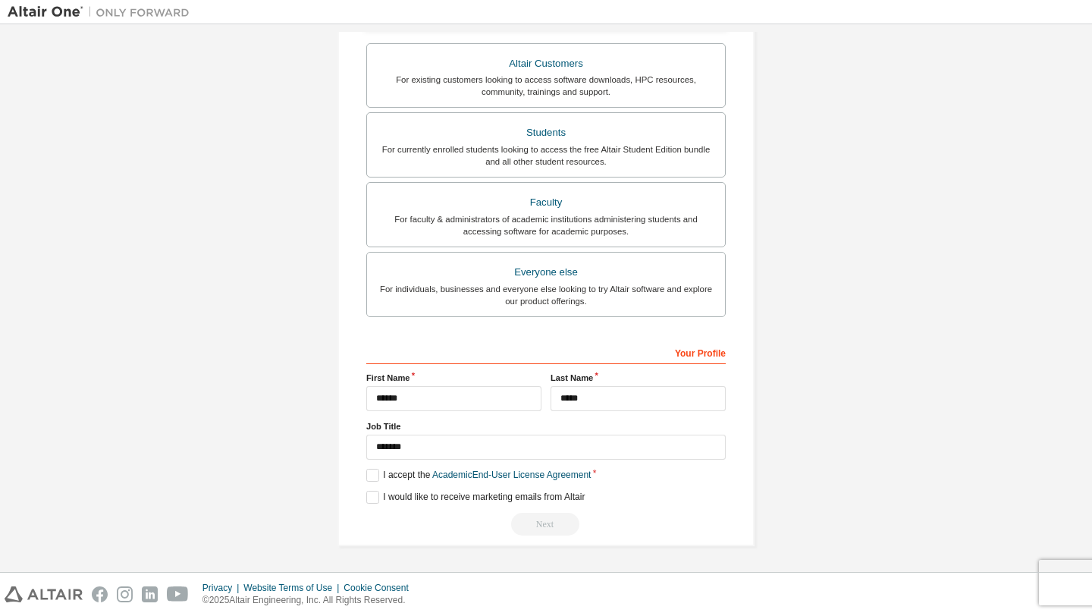
click at [542, 522] on div "Next" at bounding box center [546, 524] width 360 height 23
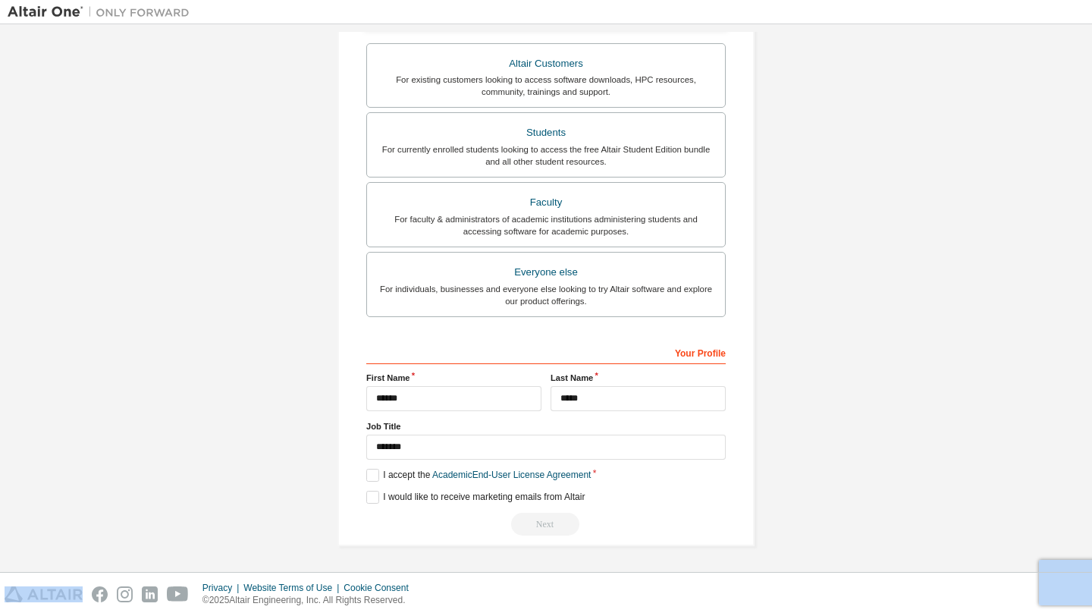
click at [542, 522] on div "Next" at bounding box center [546, 524] width 360 height 23
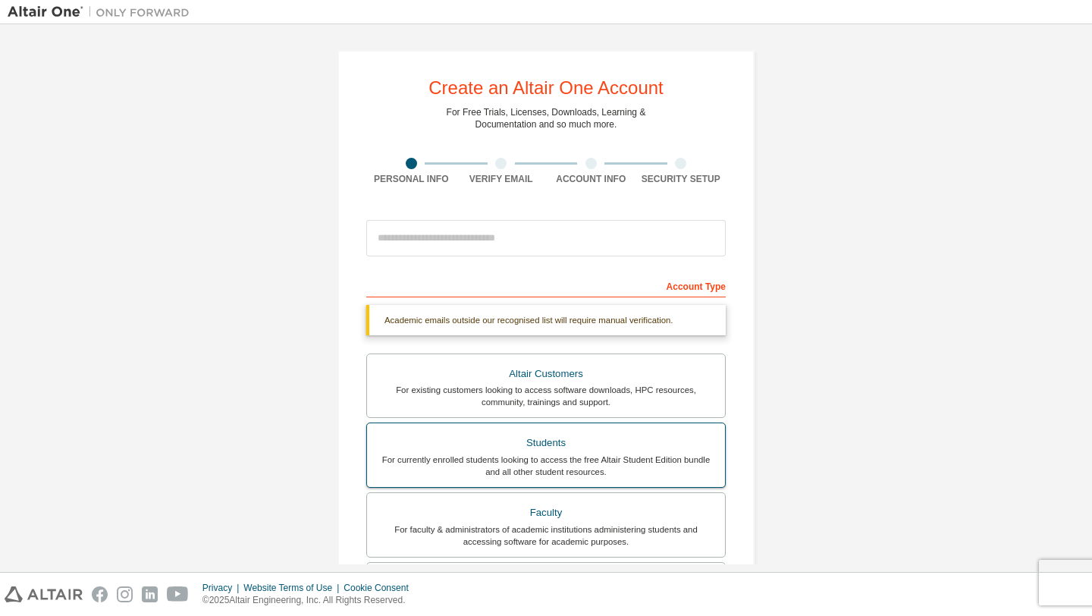
click at [542, 454] on div "For currently enrolled students looking to access the free Altair Student Editi…" at bounding box center [546, 466] width 340 height 24
click at [534, 440] on div "Students" at bounding box center [546, 442] width 340 height 21
click at [534, 439] on div "Students" at bounding box center [546, 442] width 340 height 21
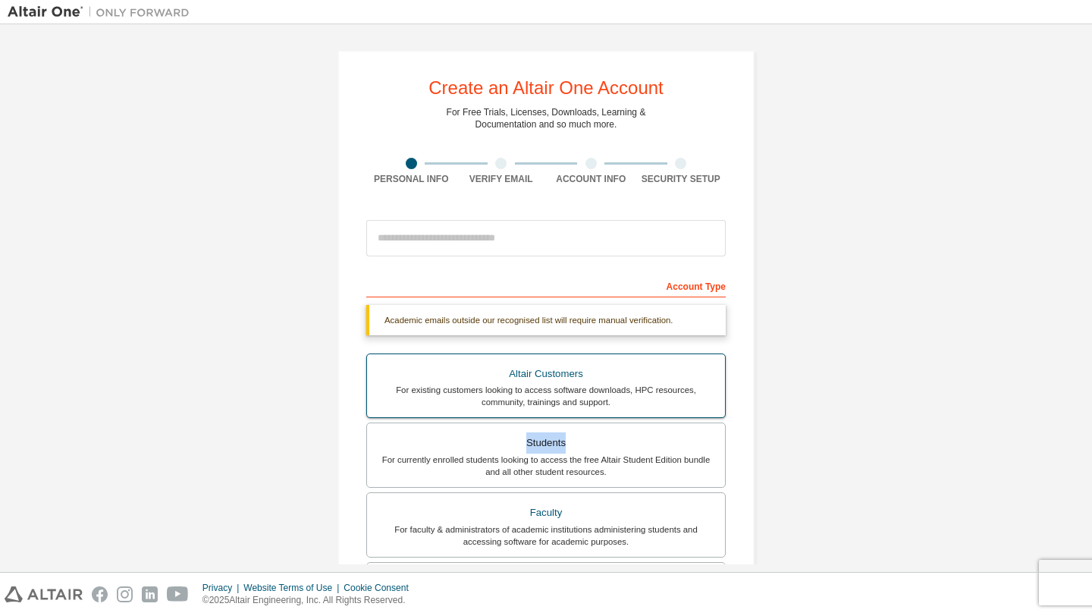
scroll to position [39, 0]
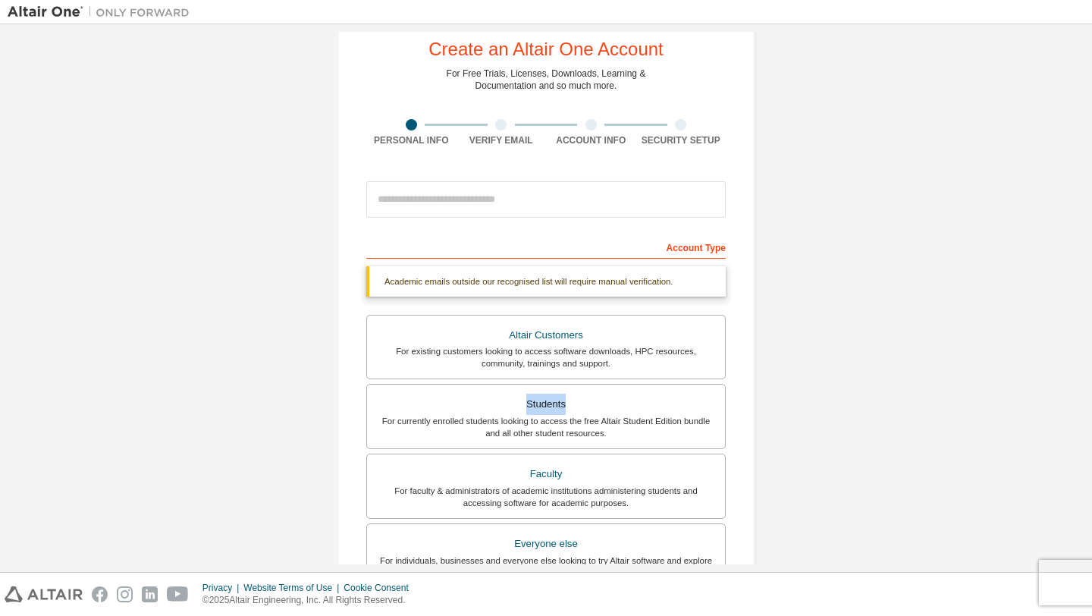
click at [692, 251] on div "Account Type" at bounding box center [546, 246] width 360 height 24
click at [691, 244] on div "Account Type" at bounding box center [546, 246] width 360 height 24
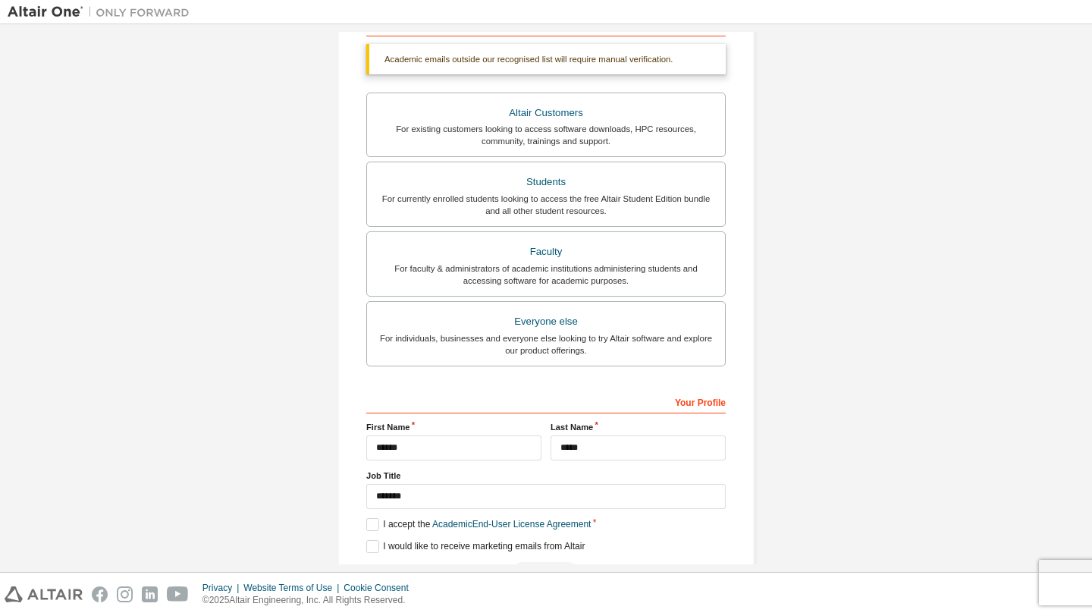
scroll to position [310, 0]
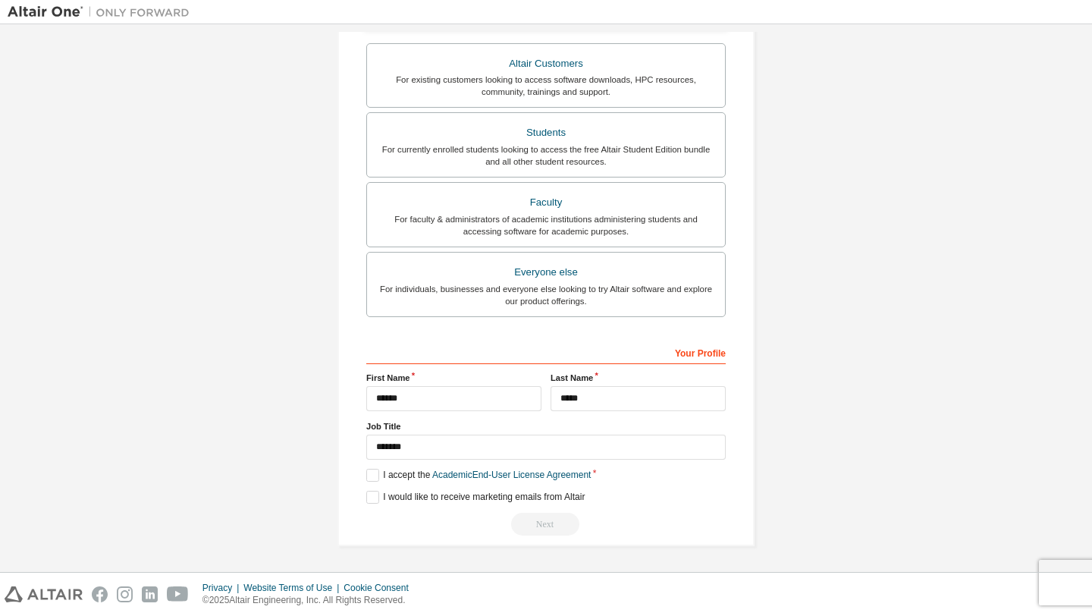
click at [677, 353] on div "Your Profile" at bounding box center [546, 352] width 360 height 24
click at [425, 453] on input "*******" at bounding box center [546, 447] width 360 height 25
click at [417, 392] on input "******" at bounding box center [453, 398] width 175 height 25
type input "******"
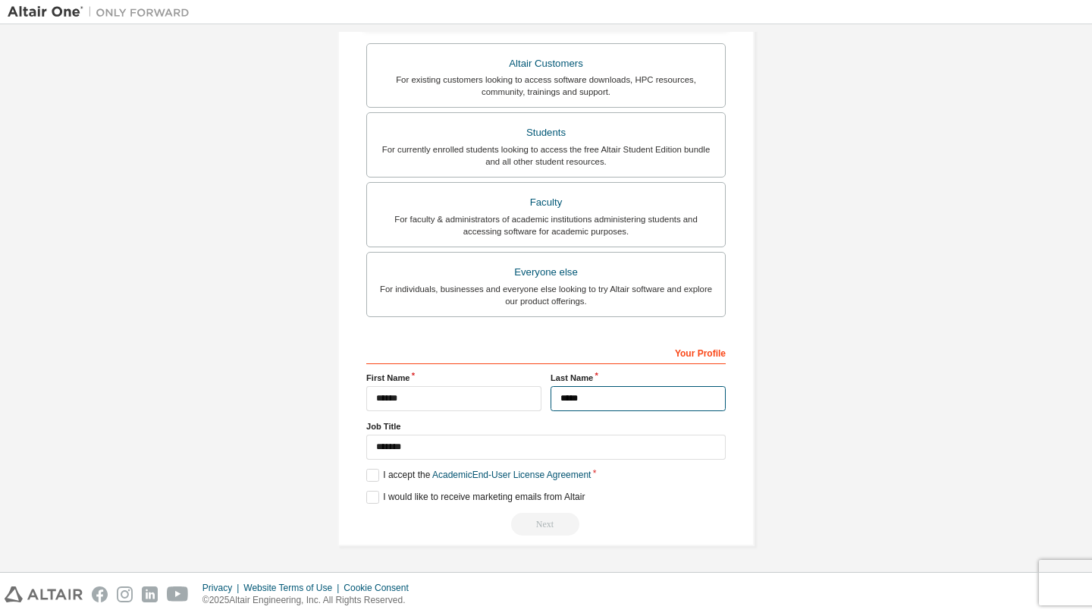
click at [560, 398] on input "*****" at bounding box center [638, 398] width 175 height 25
type input "*****"
click at [377, 450] on input "*******" at bounding box center [546, 447] width 360 height 25
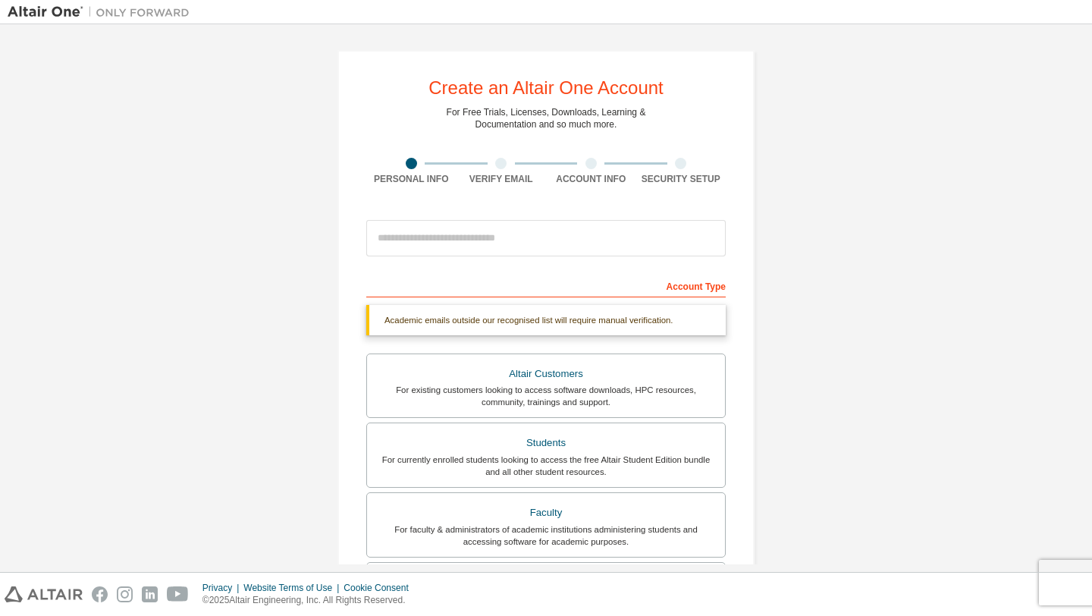
type input "*******"
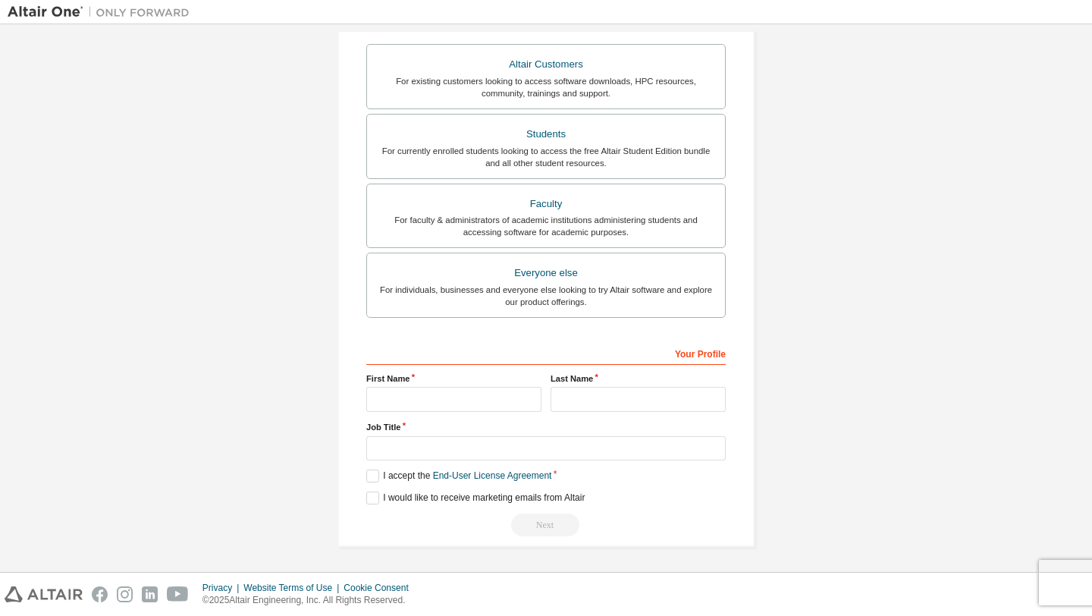
scroll to position [271, 0]
click at [524, 144] on div "For currently enrolled students looking to access the free Altair Student Editi…" at bounding box center [546, 156] width 340 height 24
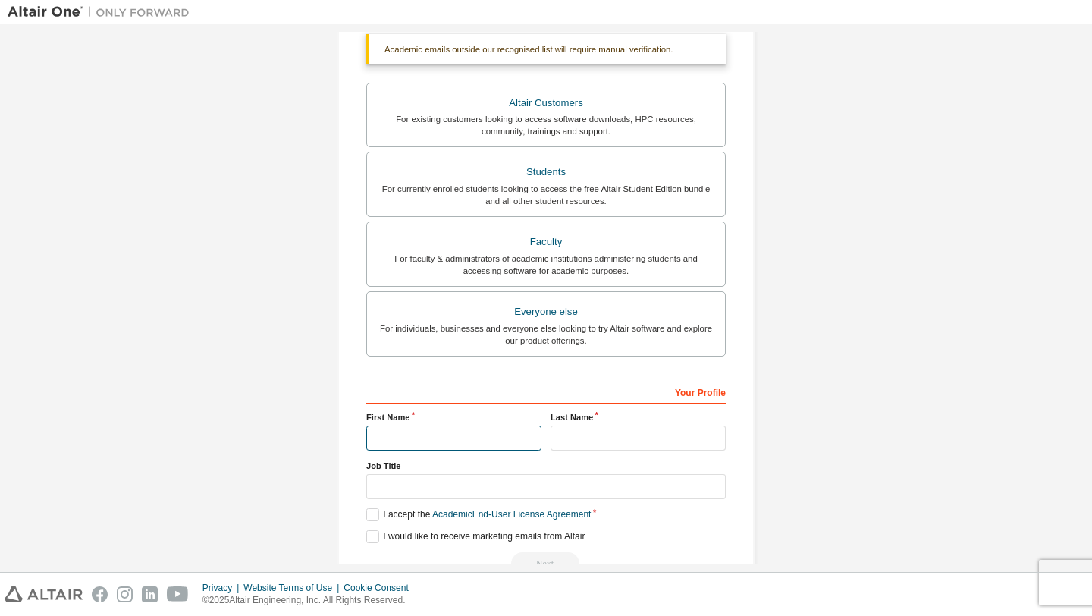
click at [397, 435] on input "text" at bounding box center [453, 438] width 175 height 25
type input "******"
click at [573, 442] on input "text" at bounding box center [638, 438] width 175 height 25
type input "*****"
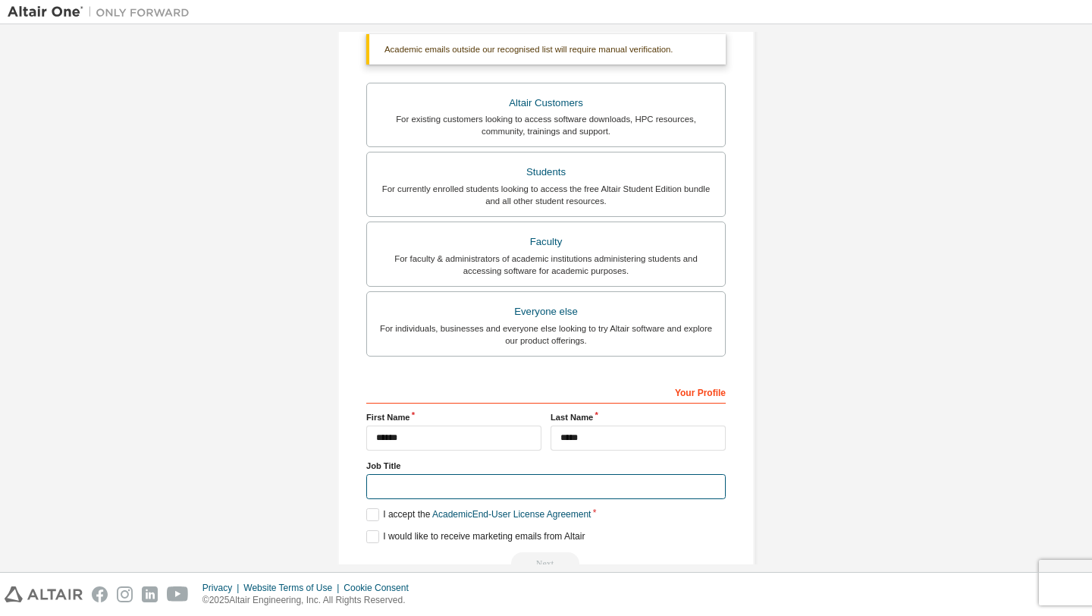
click at [376, 489] on input "text" at bounding box center [546, 486] width 360 height 25
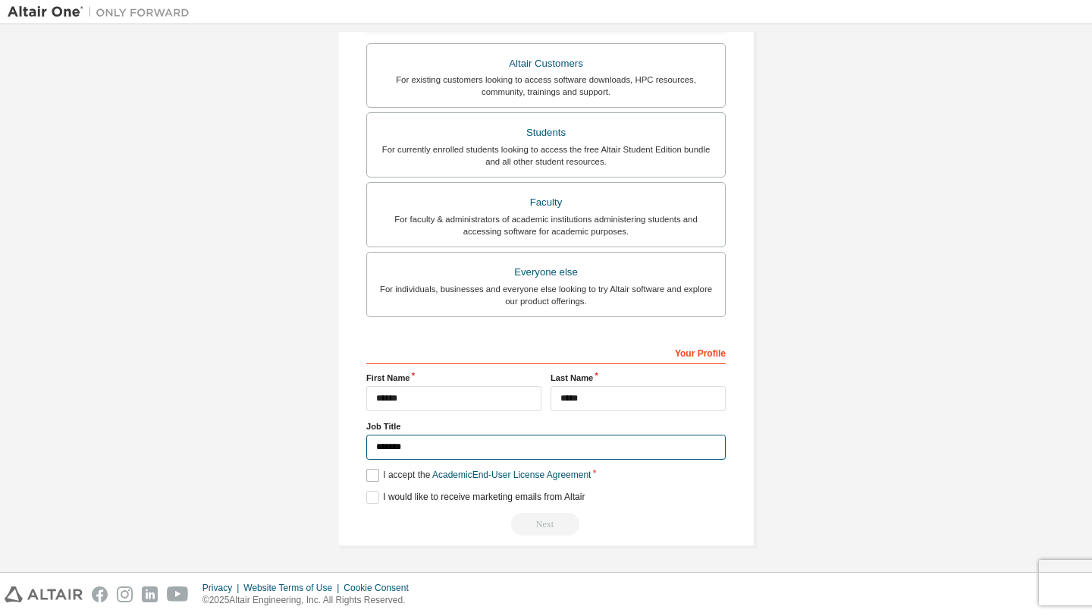
type input "*******"
click at [372, 478] on label "I accept the Academic End-User License Agreement" at bounding box center [478, 475] width 225 height 13
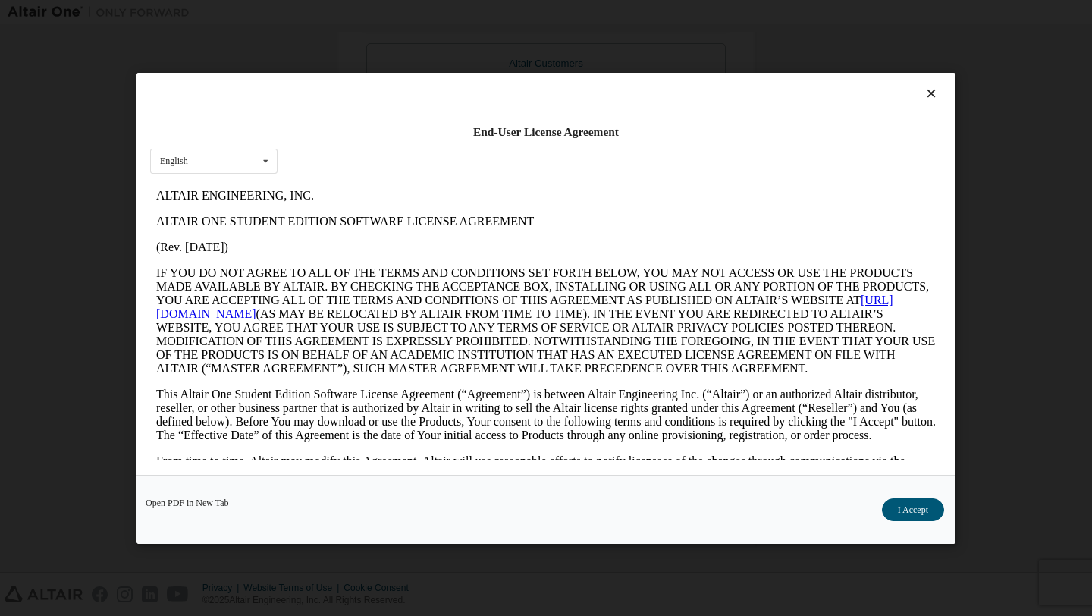
scroll to position [0, 0]
click at [903, 511] on button "I Accept" at bounding box center [913, 509] width 62 height 23
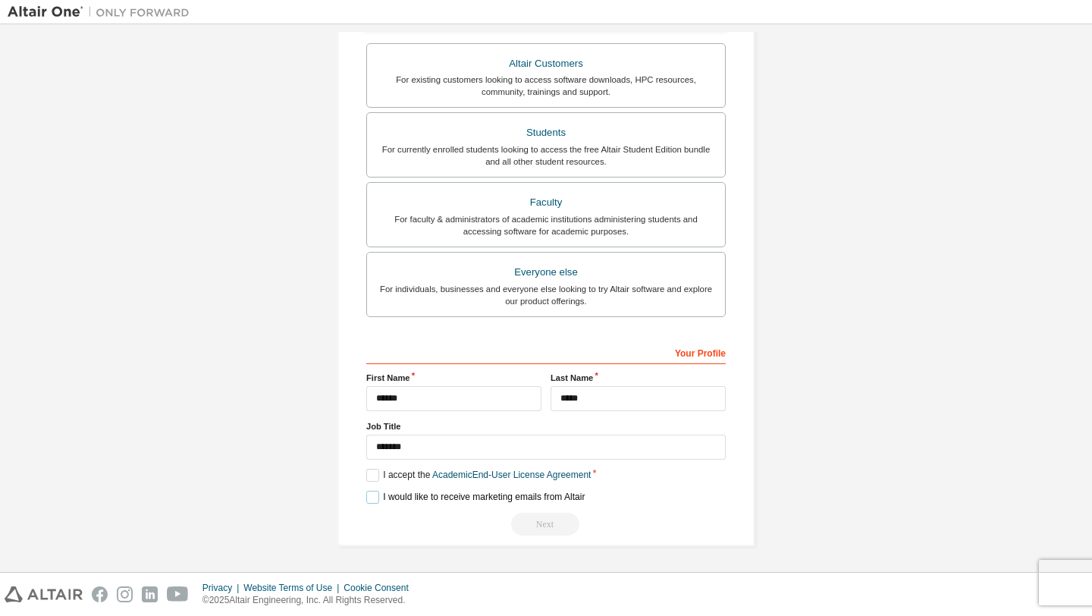
click at [372, 498] on label "I would like to receive marketing emails from Altair" at bounding box center [475, 497] width 218 height 13
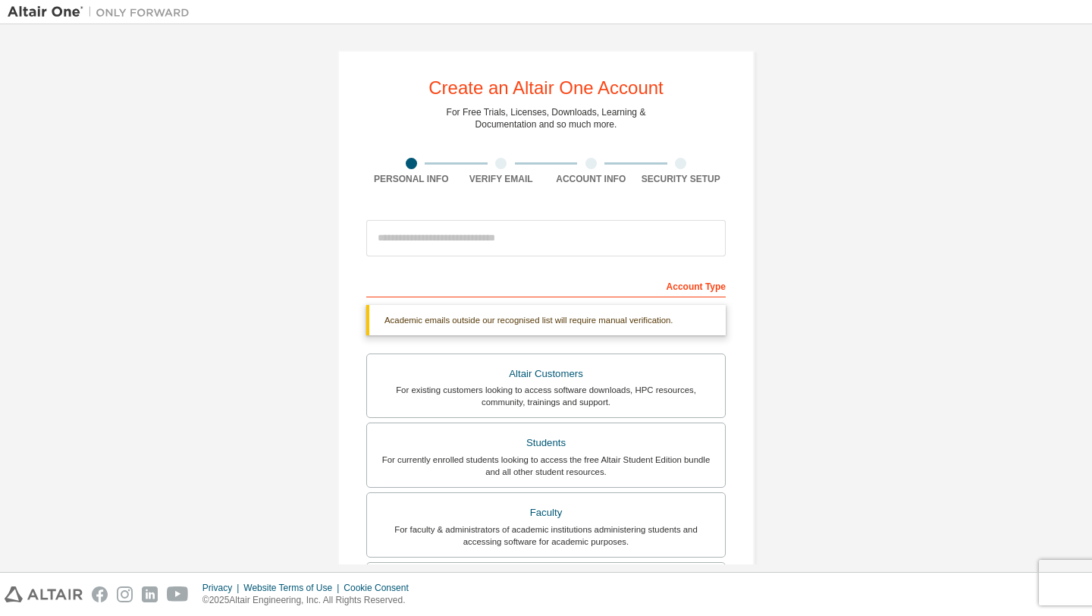
click at [531, 269] on form "This is a federated email. No need to register a new account. You should be abl…" at bounding box center [546, 528] width 360 height 633
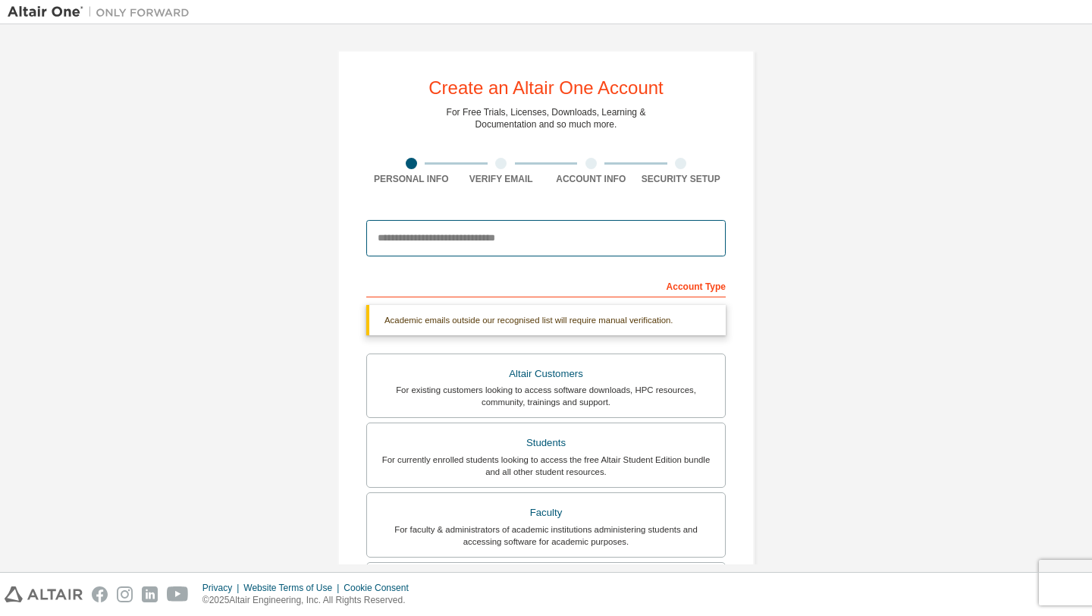
click at [470, 243] on input "email" at bounding box center [546, 238] width 360 height 36
type input "**********"
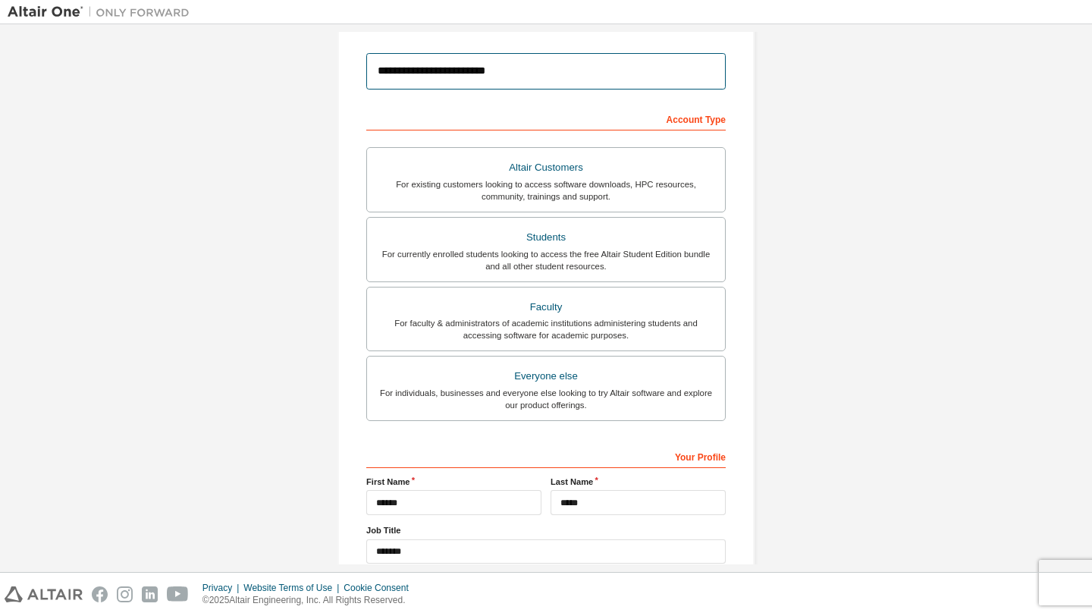
scroll to position [271, 0]
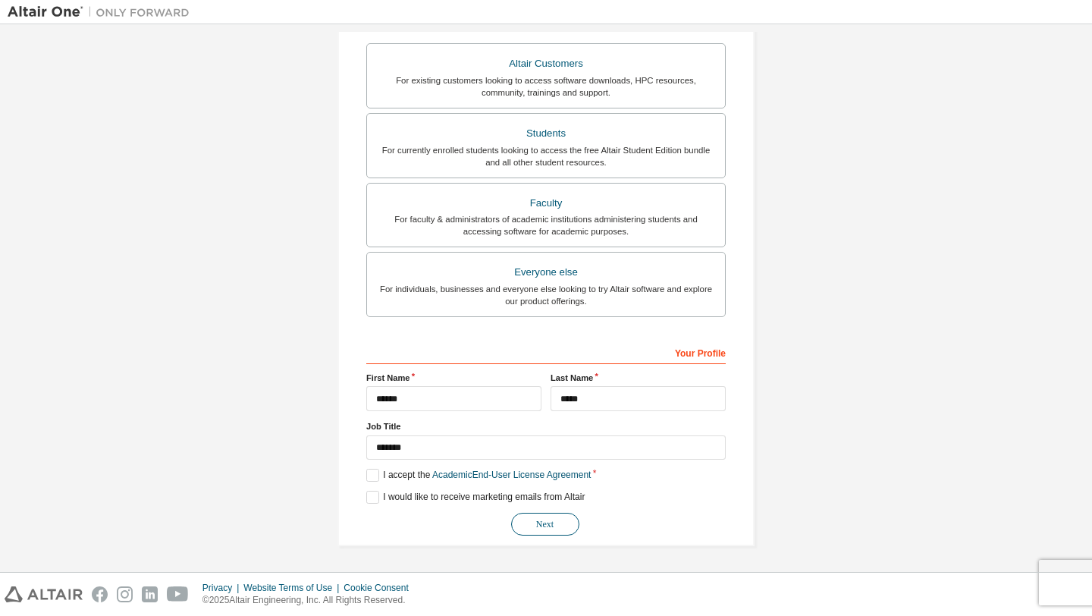
click at [537, 523] on button "Next" at bounding box center [545, 524] width 68 height 23
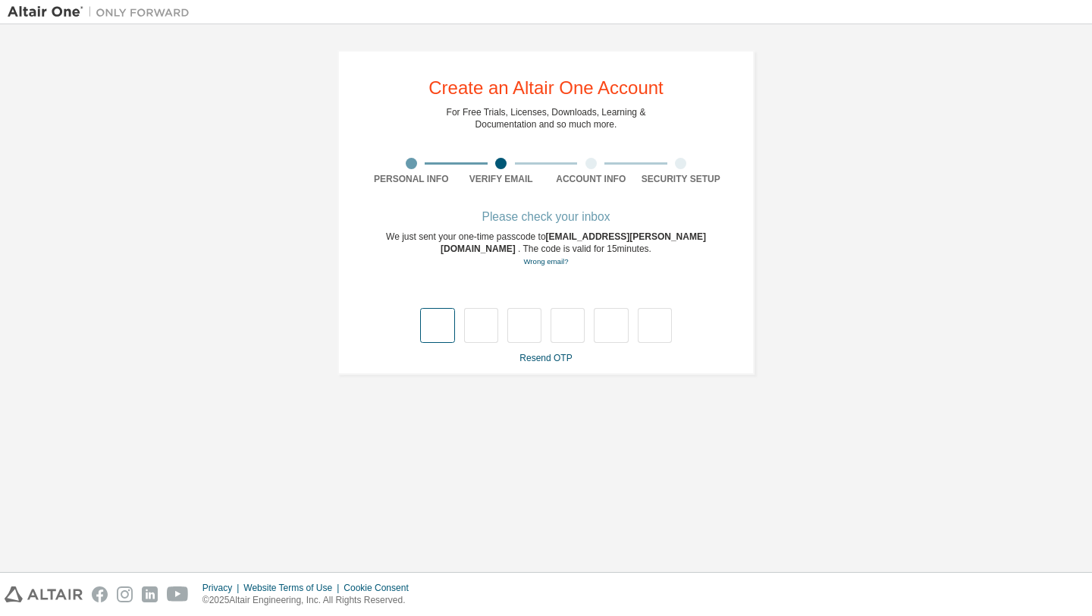
type input "*"
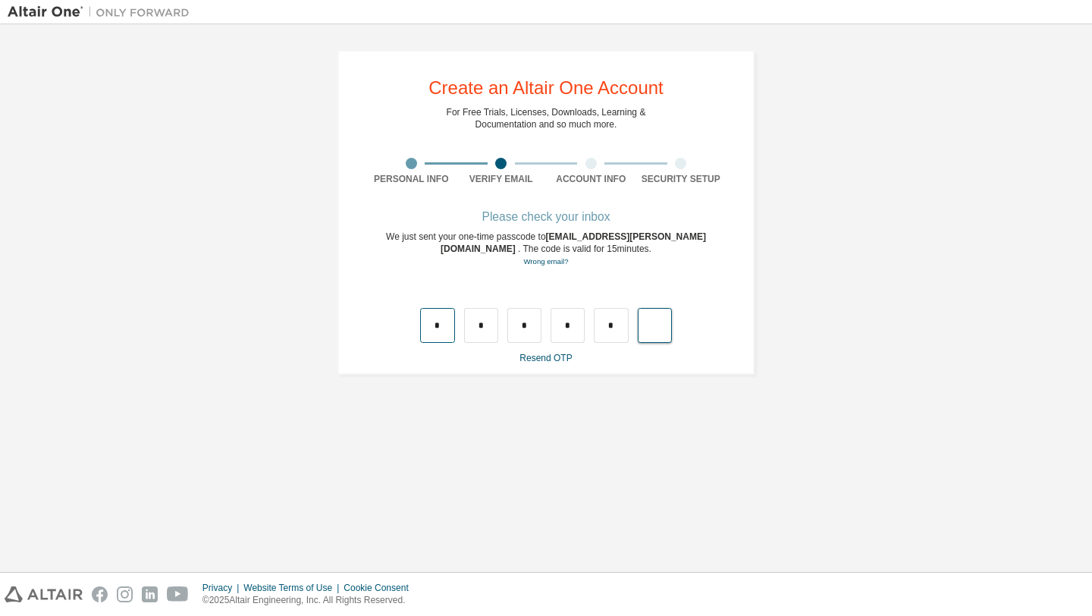
type input "*"
